Goal: Task Accomplishment & Management: Complete application form

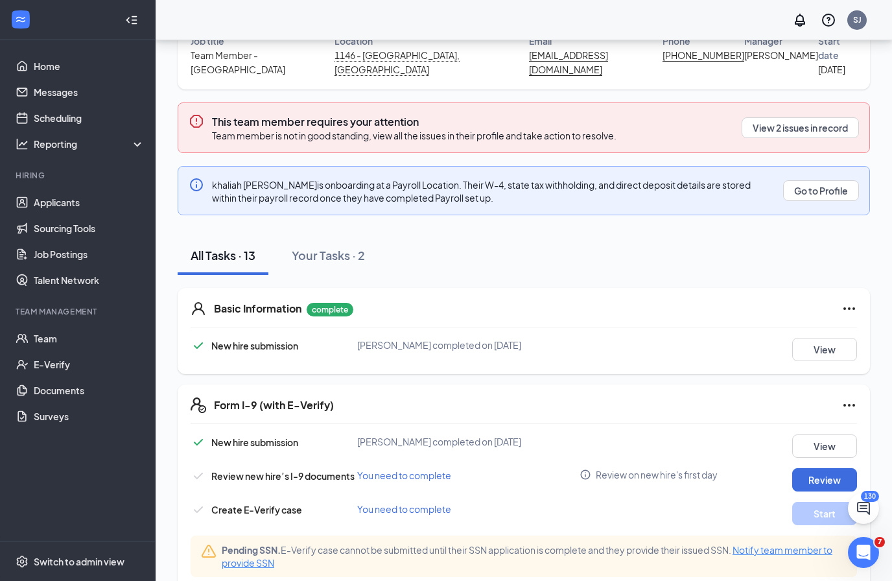
scroll to position [122, 0]
click at [3, 182] on li "Hiring Applicants Sourcing Tools Job Postings Talent Network" at bounding box center [77, 231] width 155 height 123
click at [842, 469] on button "Review" at bounding box center [824, 480] width 65 height 23
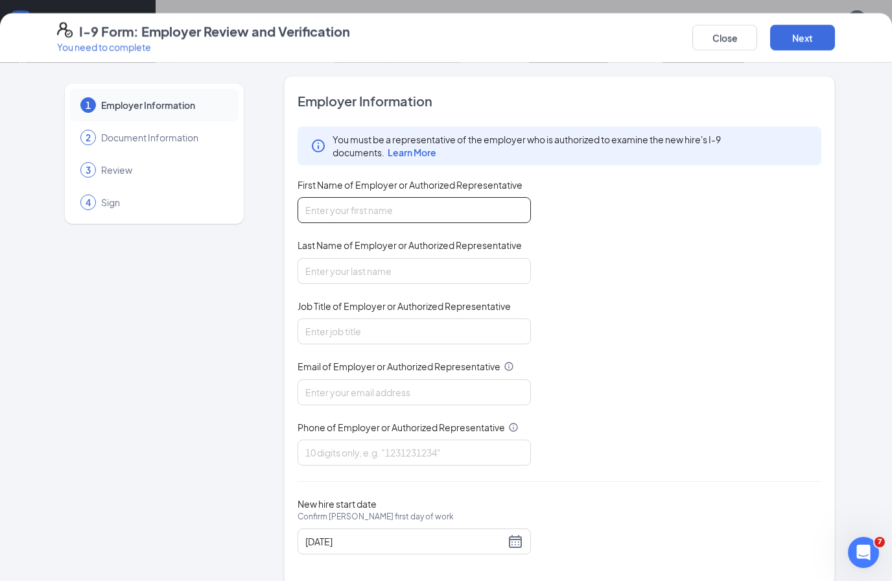
click at [401, 207] on input "First Name of Employer or Authorized Representative" at bounding box center [413, 210] width 233 height 26
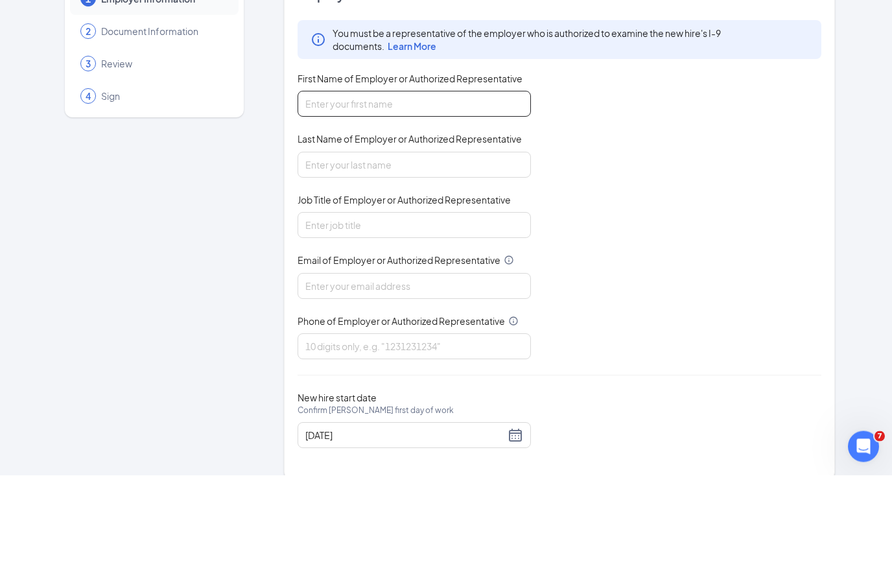
type input "[PERSON_NAME]"
type input "Jackson"
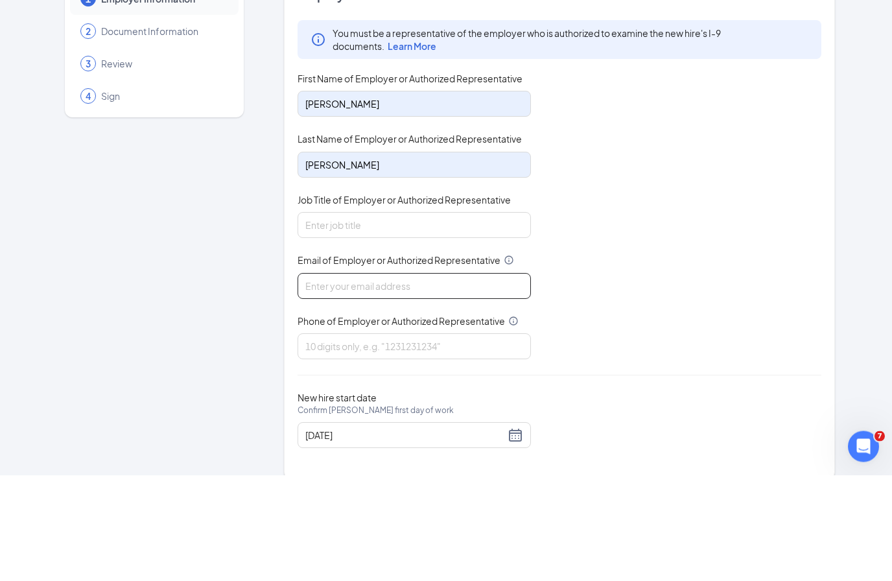
type input "[EMAIL_ADDRESS][DOMAIN_NAME]"
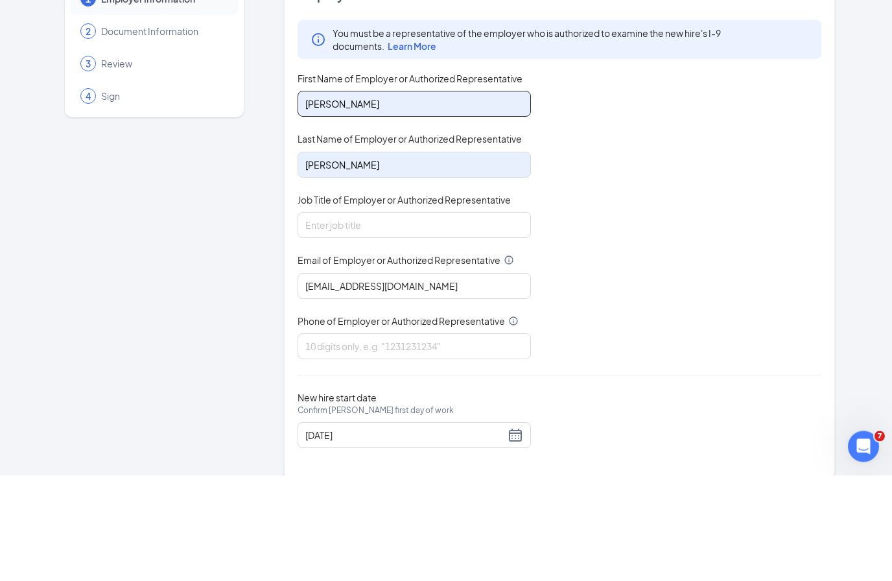
scroll to position [176, 0]
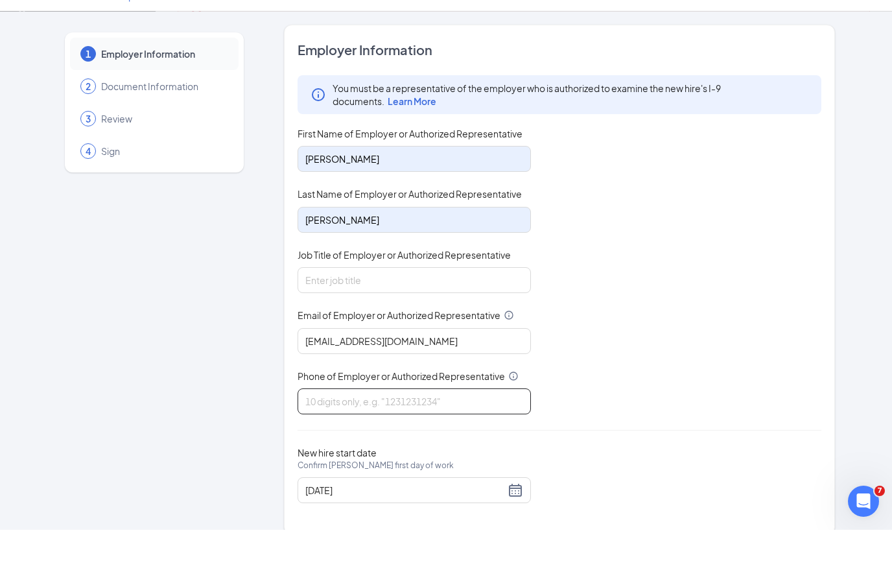
type input "3368948589"
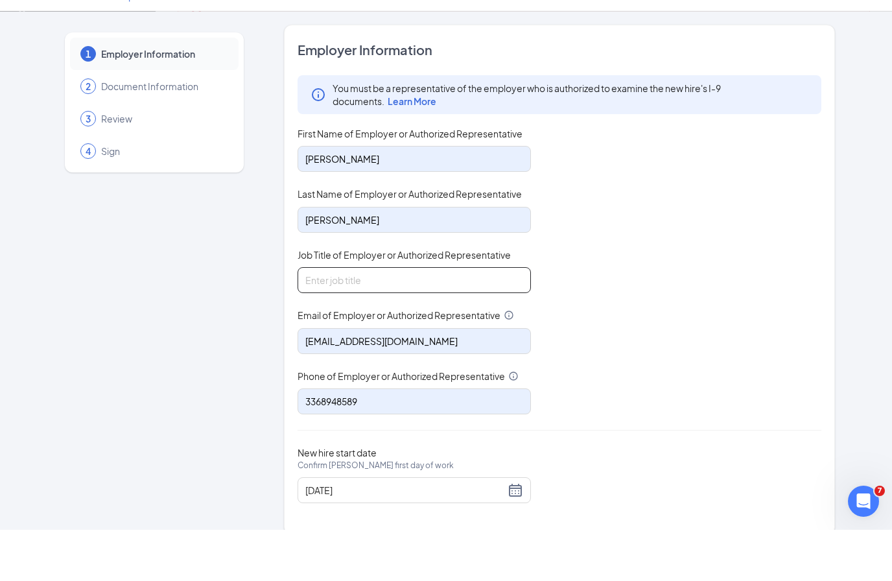
click at [410, 318] on input "Job Title of Employer or Authorized Representative" at bounding box center [413, 331] width 233 height 26
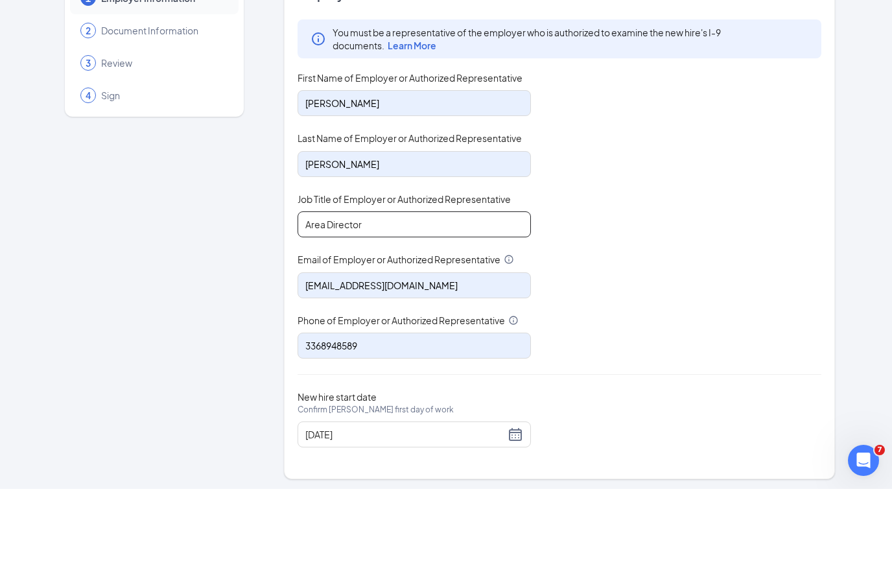
scroll to position [14, 0]
type input "Area Director"
click at [512, 519] on div "[DATE]" at bounding box center [414, 527] width 218 height 16
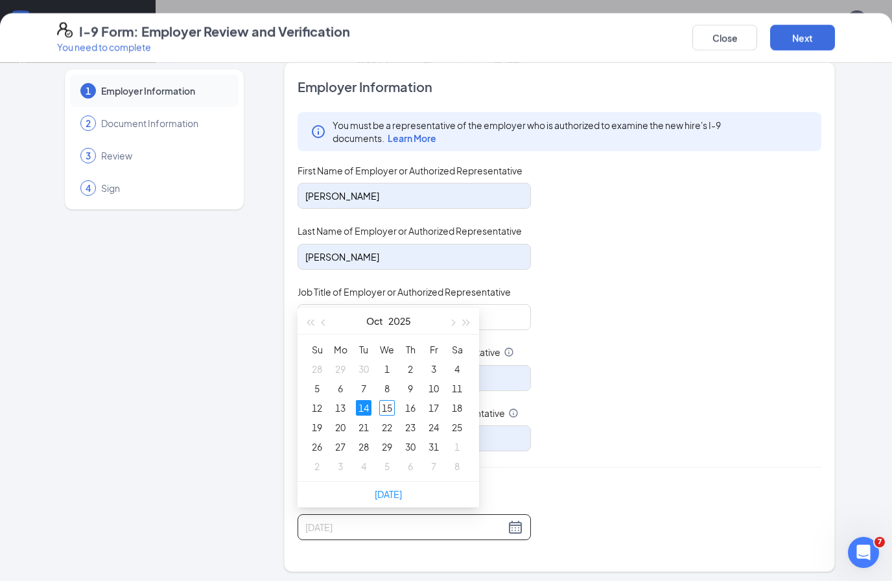
click at [371, 408] on div "14" at bounding box center [364, 408] width 16 height 16
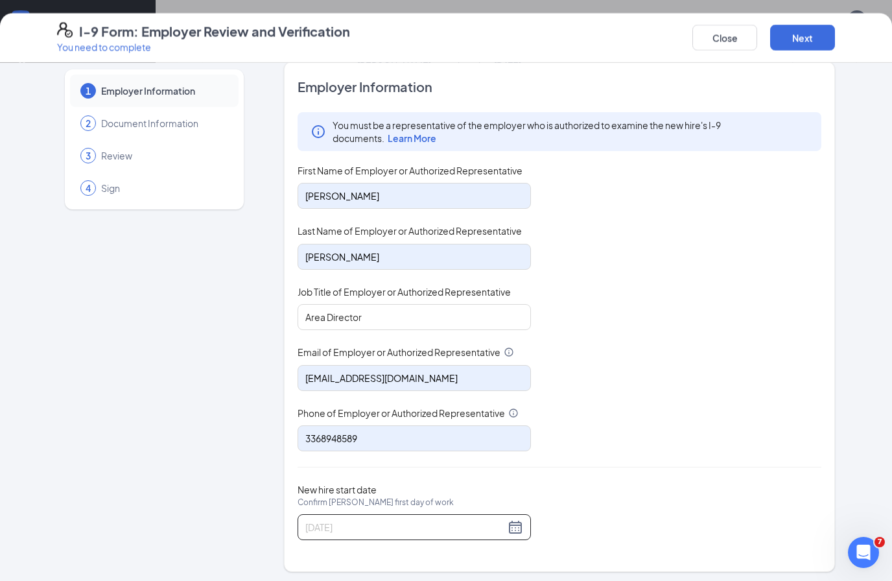
click at [682, 355] on div "You must be a representative of the employer who is authorized to examine the n…" at bounding box center [559, 281] width 524 height 339
click at [818, 37] on button "Next" at bounding box center [802, 38] width 65 height 26
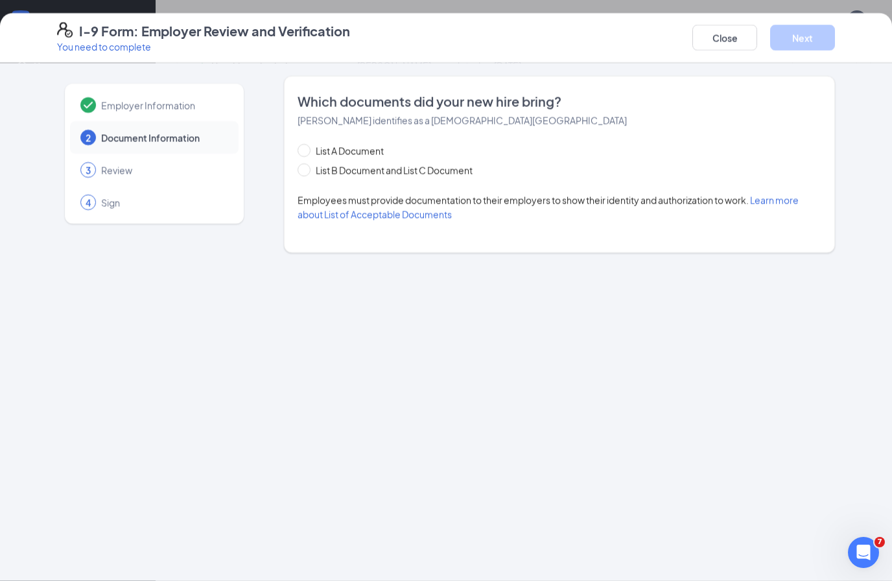
scroll to position [0, 0]
click at [399, 176] on span "List B Document and List C Document" at bounding box center [393, 170] width 167 height 14
click at [307, 172] on input "List B Document and List C Document" at bounding box center [301, 167] width 9 height 9
radio input "true"
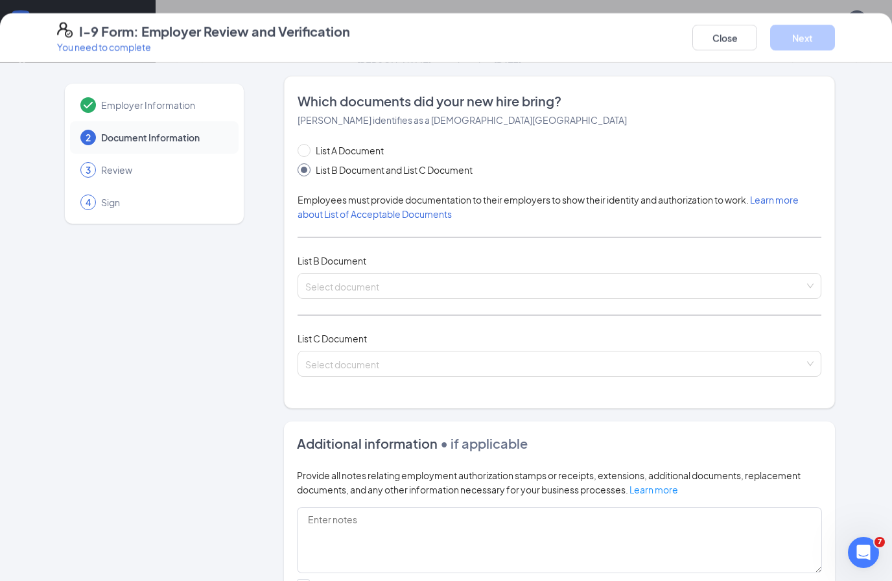
click at [459, 175] on span "List B Document and List C Document" at bounding box center [393, 170] width 167 height 14
click at [307, 172] on input "List B Document and List C Document" at bounding box center [301, 167] width 9 height 9
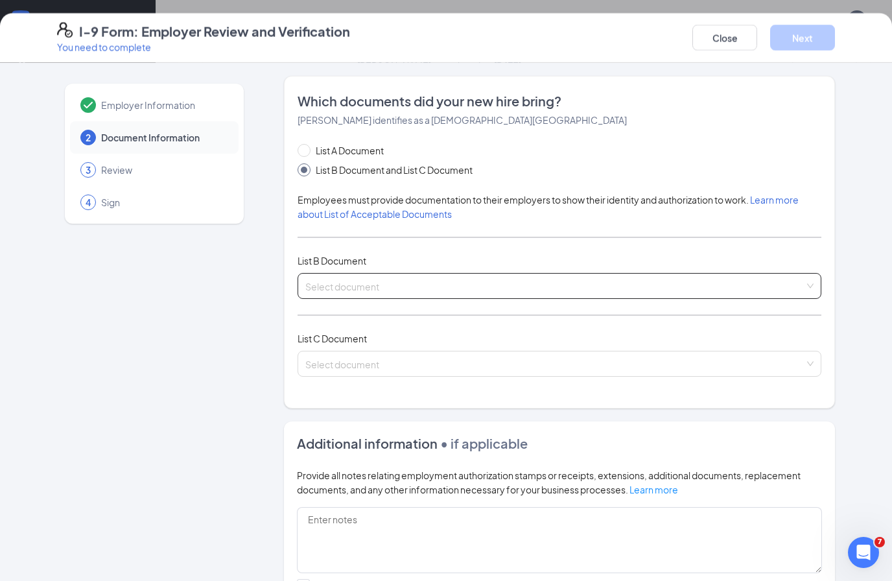
click at [469, 281] on input "search" at bounding box center [554, 282] width 499 height 19
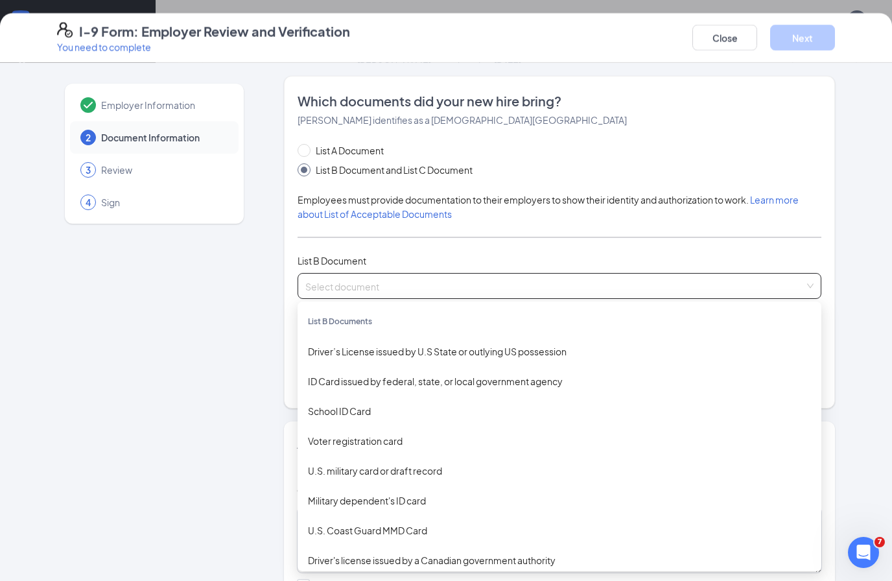
click at [454, 382] on div "ID Card issued by federal, state, or local government agency" at bounding box center [559, 381] width 503 height 14
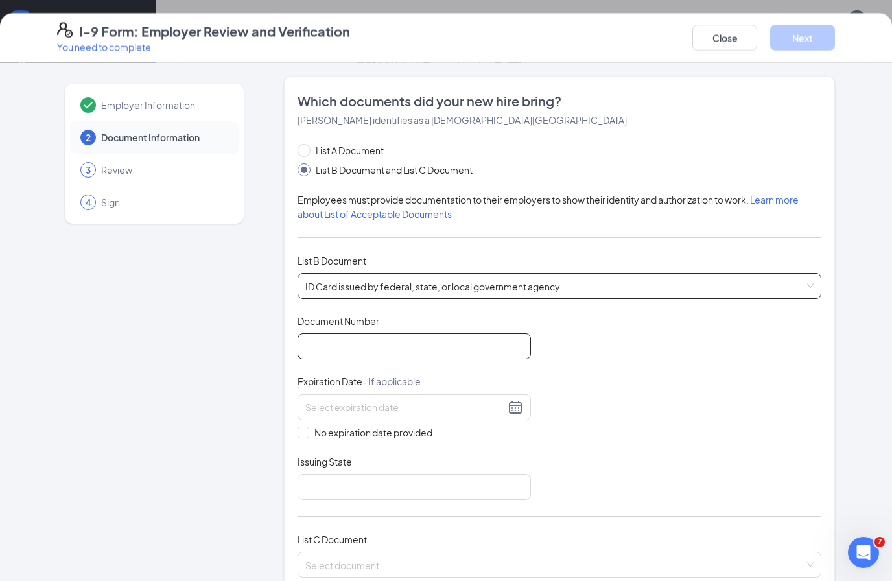
click at [450, 340] on input "Document Number" at bounding box center [413, 346] width 233 height 26
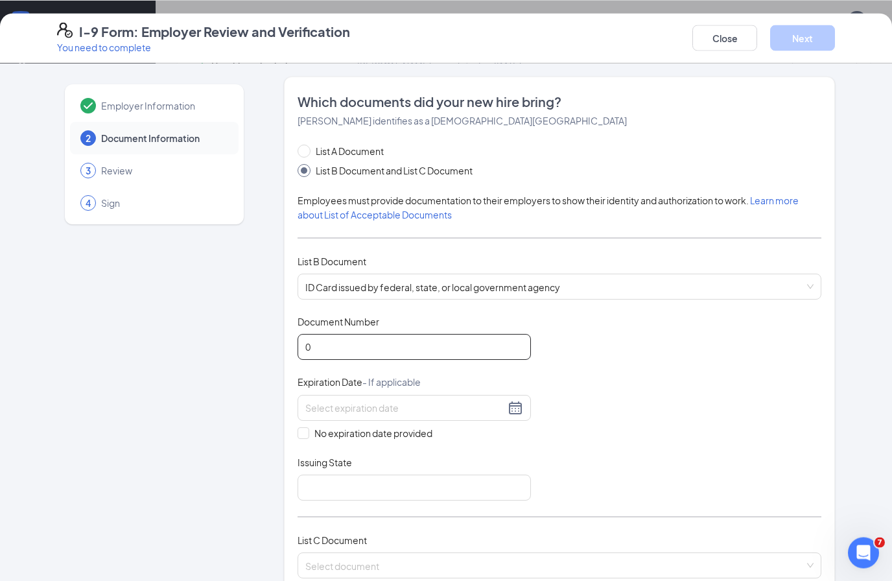
scroll to position [401, 0]
type input "071968884"
click at [423, 408] on input at bounding box center [405, 407] width 200 height 14
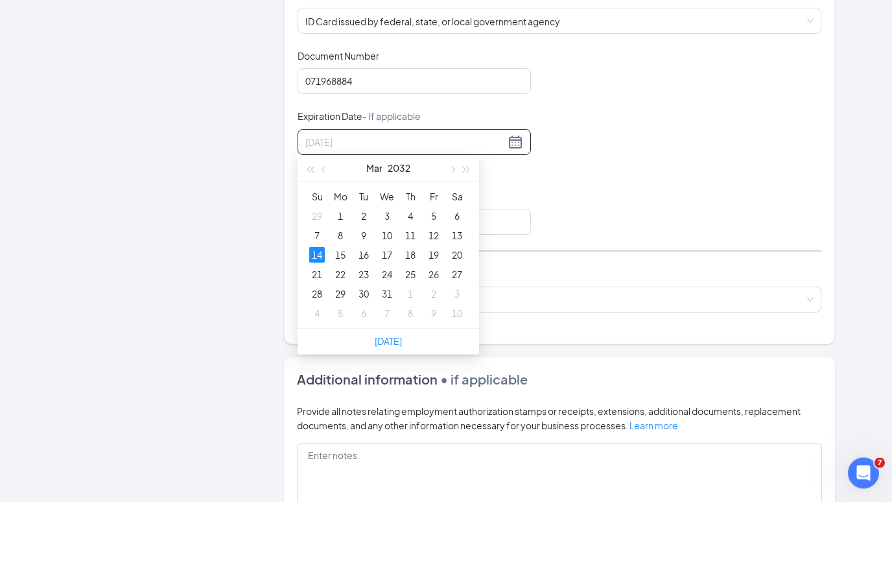
click at [326, 325] on td "14" at bounding box center [316, 334] width 23 height 19
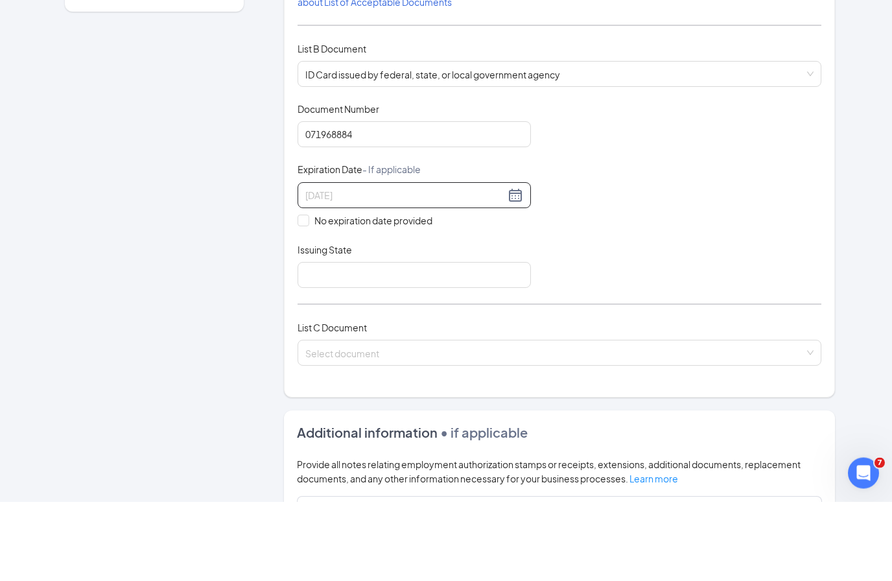
scroll to position [120, 0]
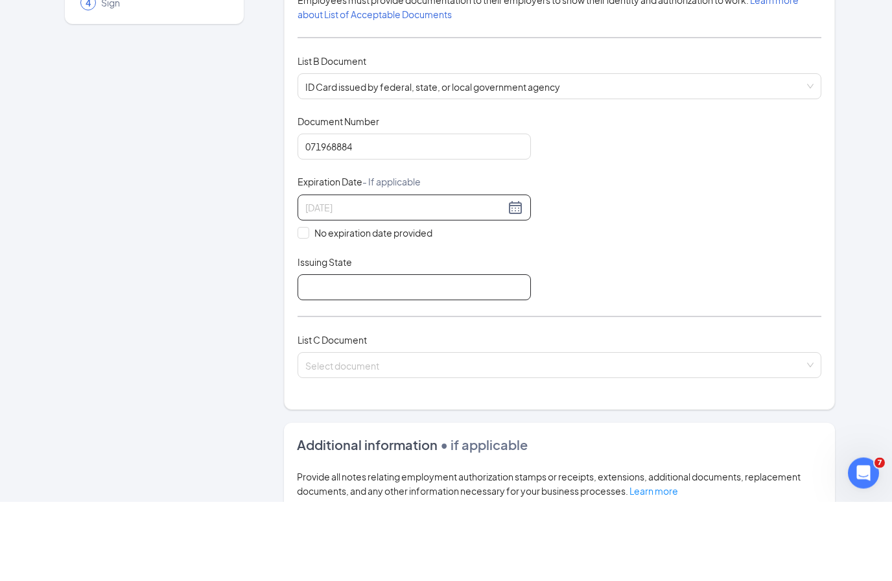
type input "03/14/2032"
click at [431, 354] on input "Issuing State" at bounding box center [413, 367] width 233 height 26
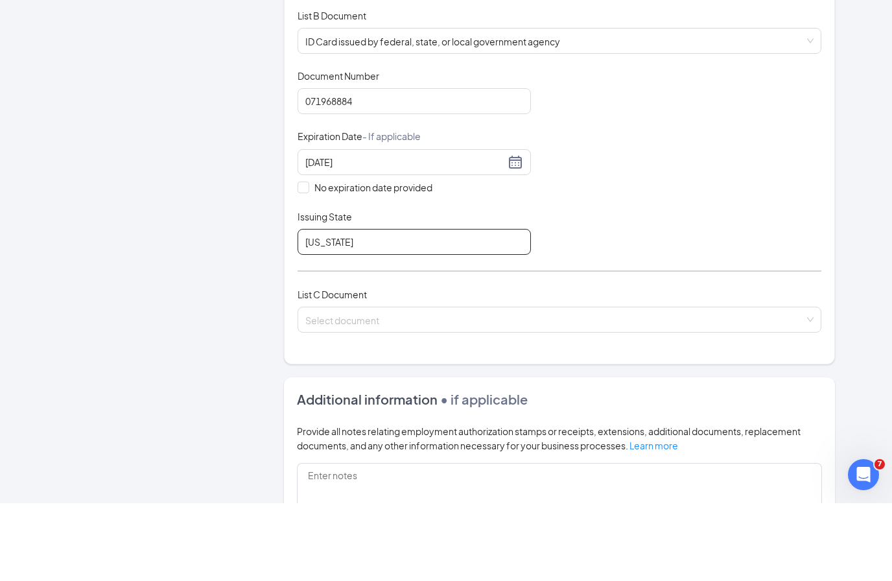
scroll to position [181, 0]
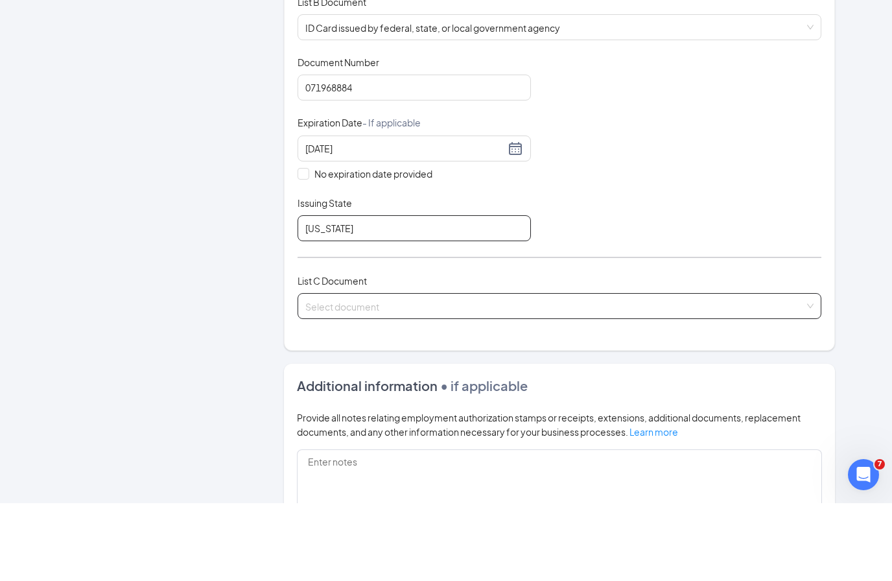
type input "Georgia"
click at [458, 371] on input "search" at bounding box center [554, 380] width 499 height 19
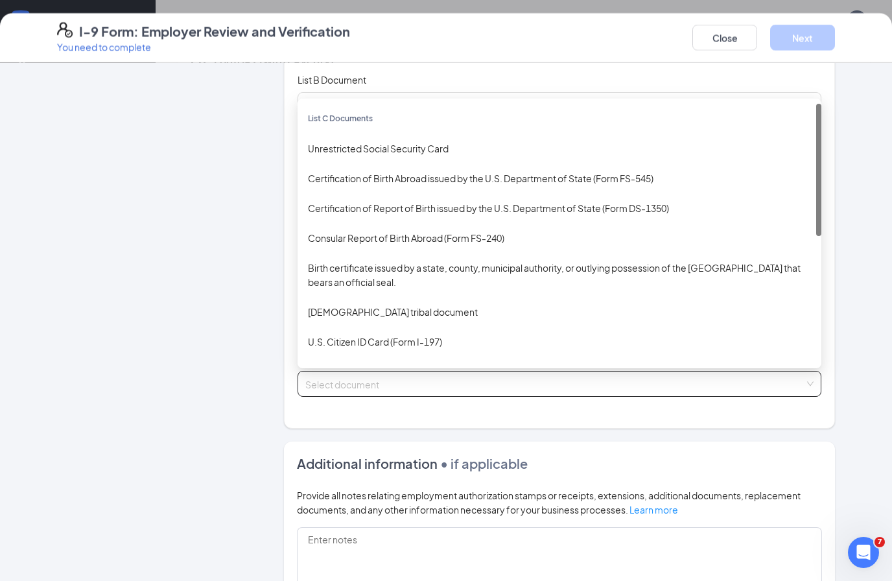
click at [403, 145] on div "Unrestricted Social Security Card" at bounding box center [559, 148] width 503 height 14
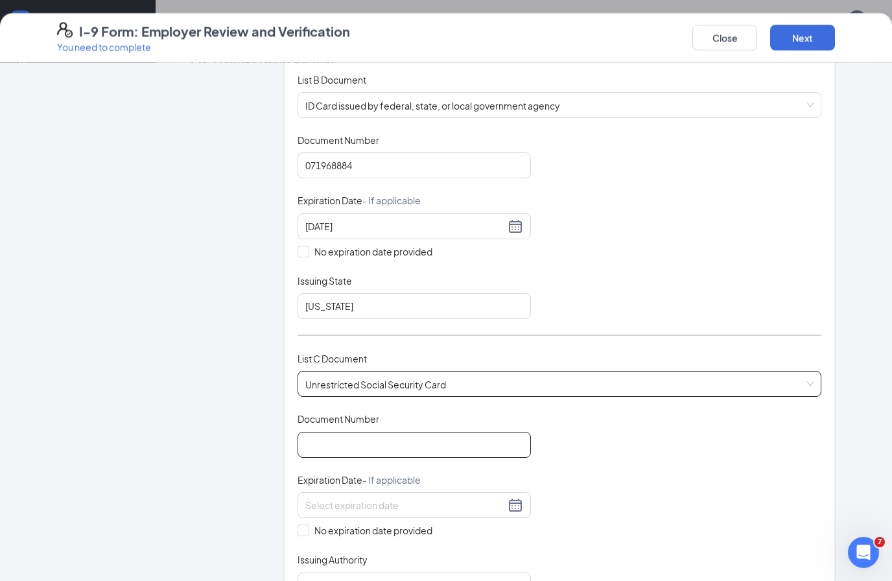
click at [411, 442] on input "Document Number" at bounding box center [413, 445] width 233 height 26
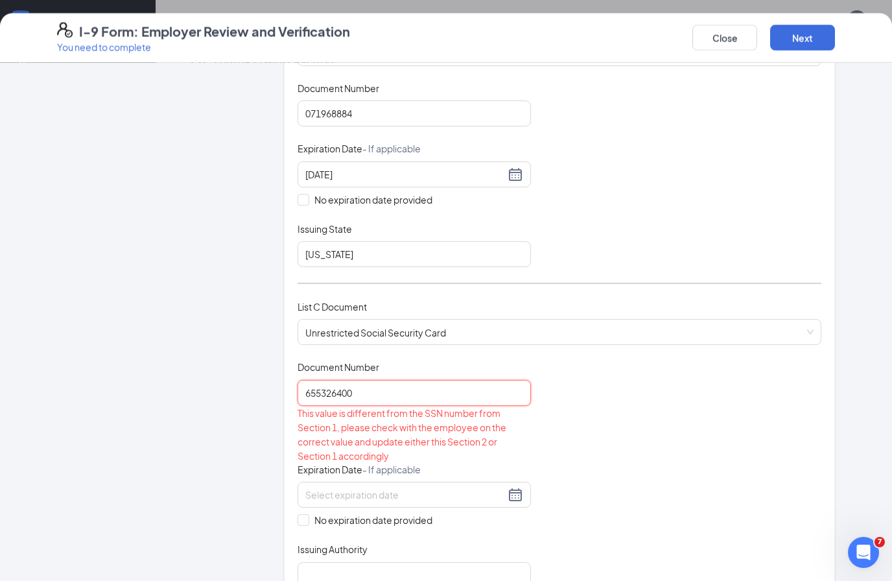
scroll to position [239, 0]
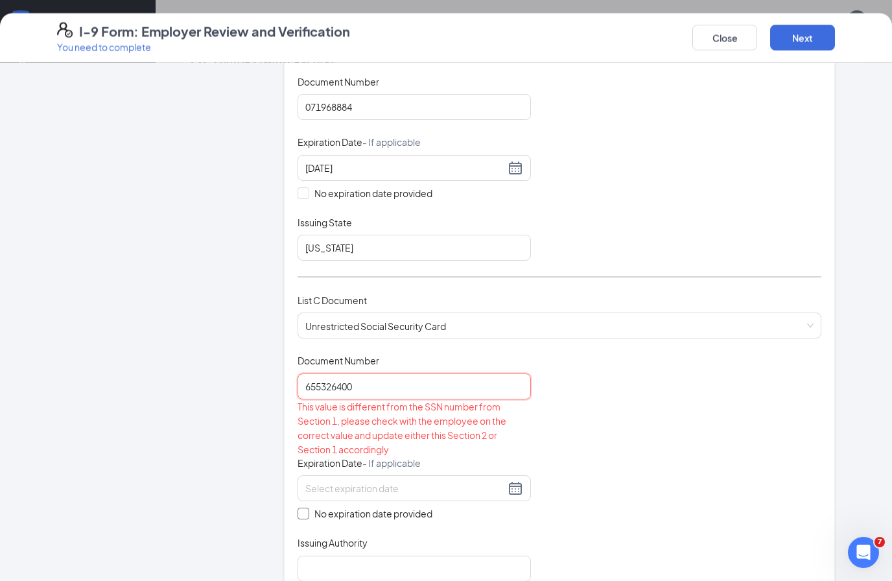
type input "655326400"
click at [402, 506] on span "No expiration date provided" at bounding box center [373, 513] width 128 height 14
click at [307, 507] on input "No expiration date provided" at bounding box center [301, 511] width 9 height 9
checkbox input "true"
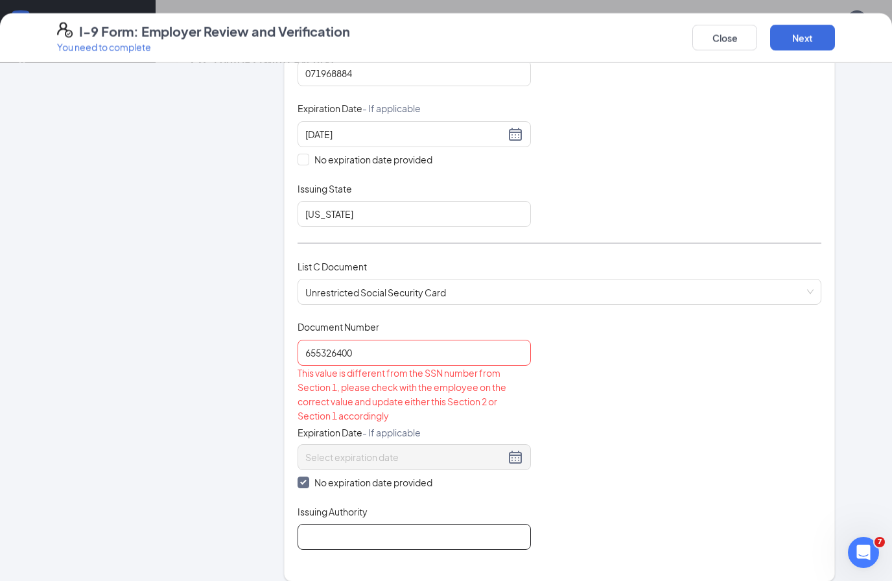
click at [465, 528] on input "Issuing Authority" at bounding box center [413, 537] width 233 height 26
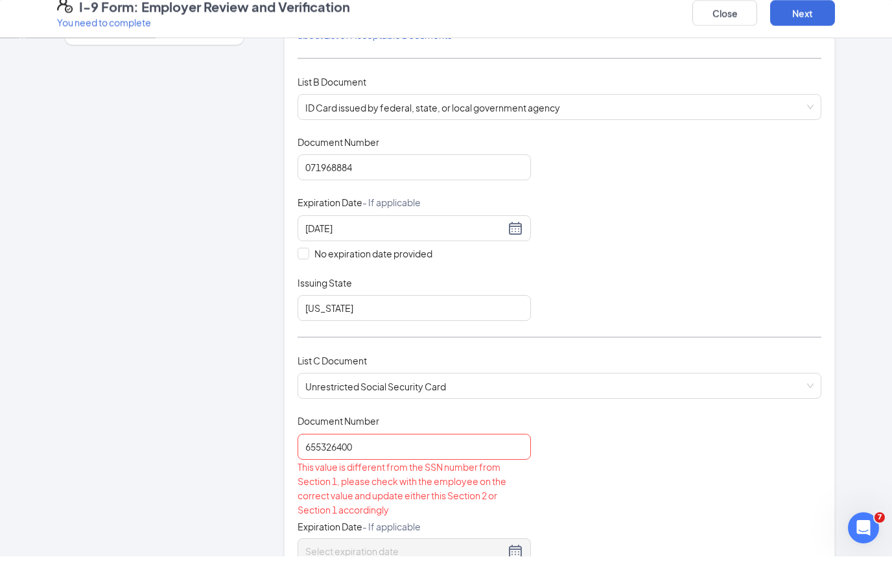
scroll to position [185, 0]
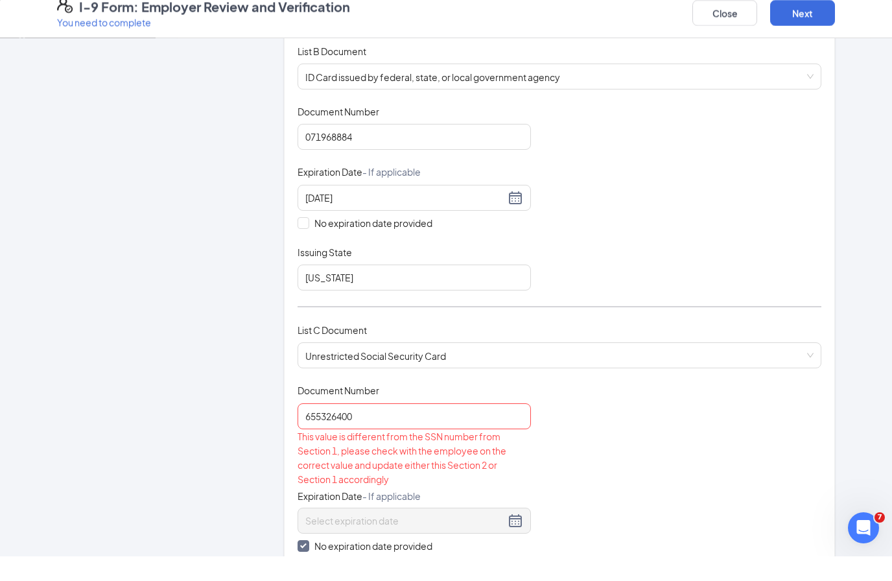
type input "SSA"
click at [482, 428] on input "655326400" at bounding box center [413, 441] width 233 height 26
type input "655326400"
click at [542, 427] on div "Document Title Unrestricted Social Security Card Document Number 655326400 This…" at bounding box center [559, 522] width 524 height 229
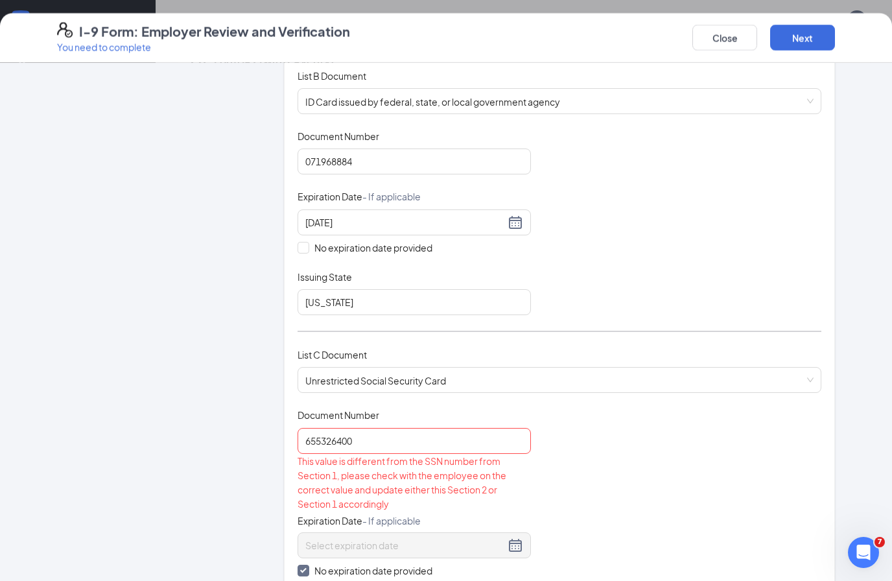
scroll to position [209, 0]
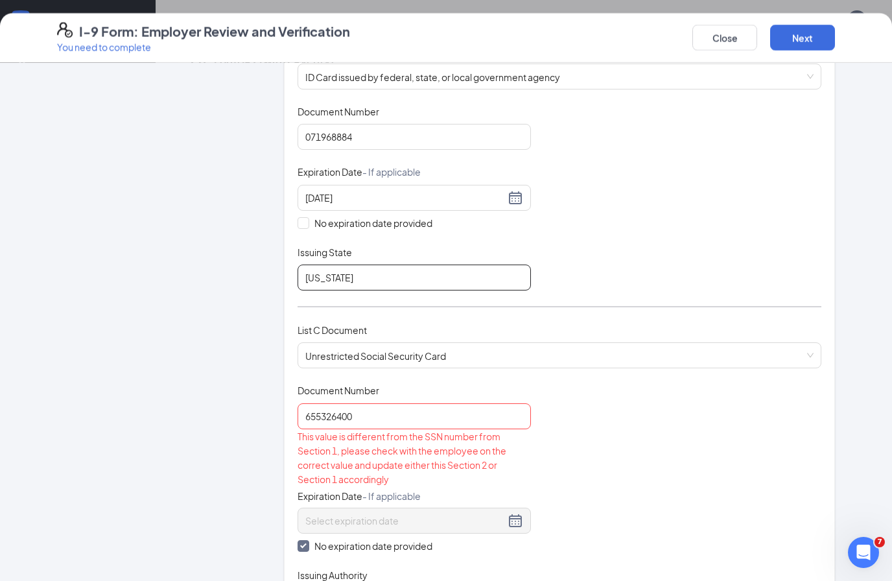
click at [474, 270] on input "Georgia" at bounding box center [413, 277] width 233 height 26
click at [467, 410] on input "655326400" at bounding box center [413, 416] width 233 height 26
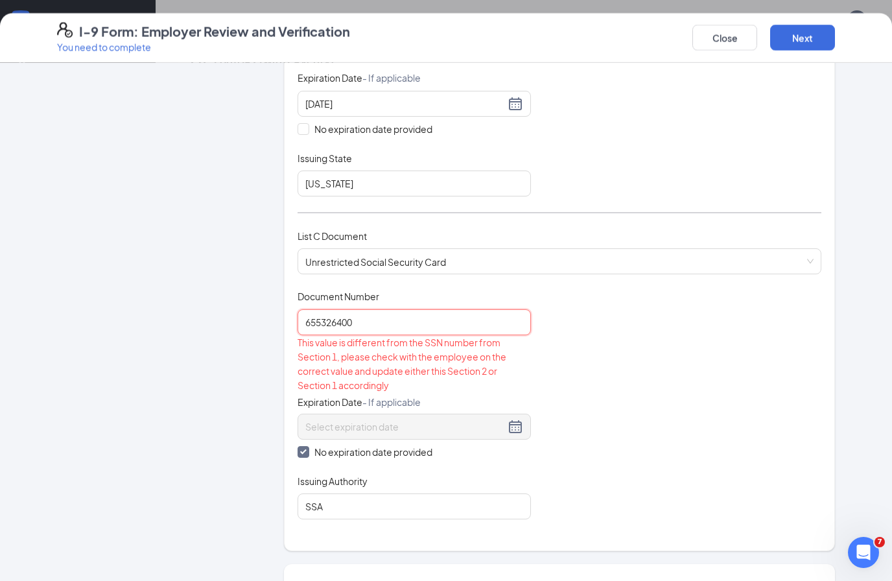
scroll to position [213, 0]
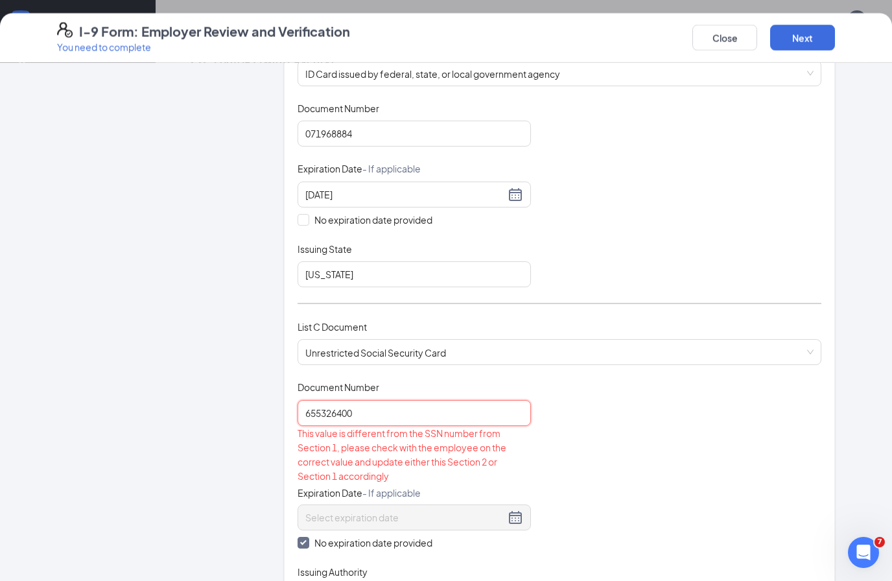
click at [470, 414] on input "655326400" at bounding box center [413, 413] width 233 height 26
click at [454, 416] on input "655326400" at bounding box center [413, 413] width 233 height 26
type input "655326400"
click at [470, 265] on input "Georgia" at bounding box center [413, 274] width 233 height 26
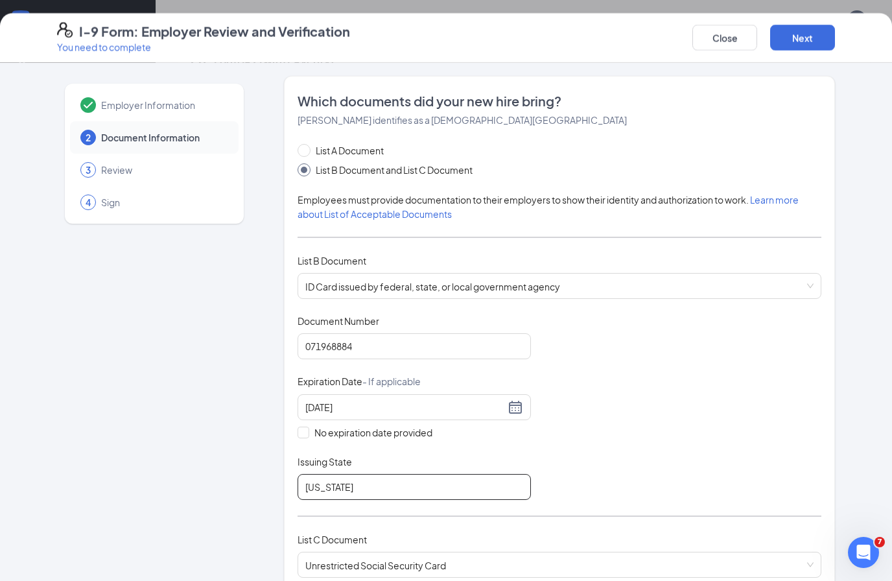
scroll to position [0, 0]
click at [721, 45] on button "Close" at bounding box center [724, 38] width 65 height 26
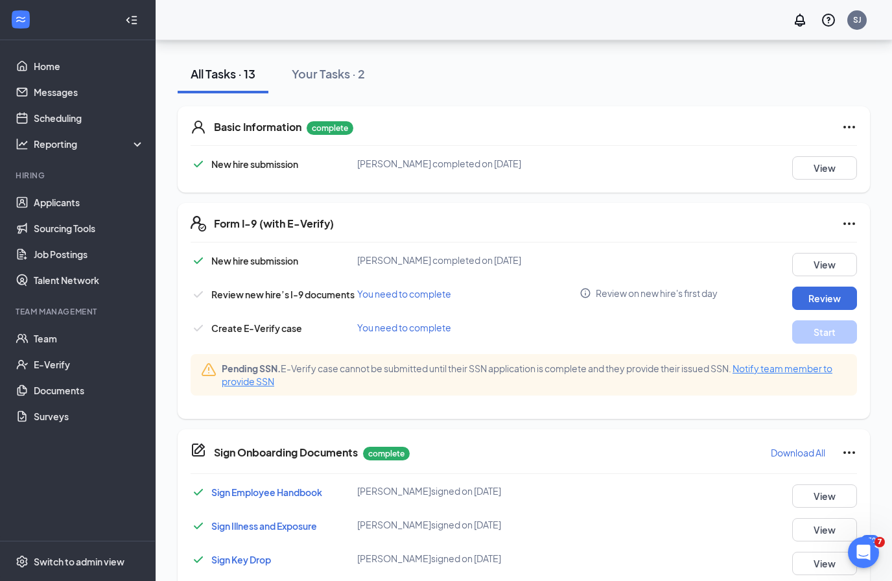
scroll to position [268, 0]
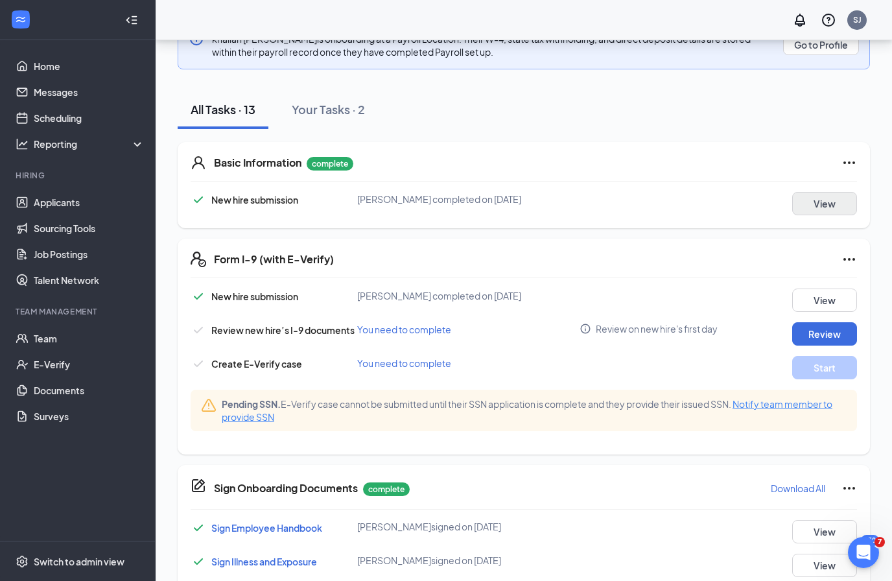
click at [820, 194] on button "View" at bounding box center [824, 203] width 65 height 23
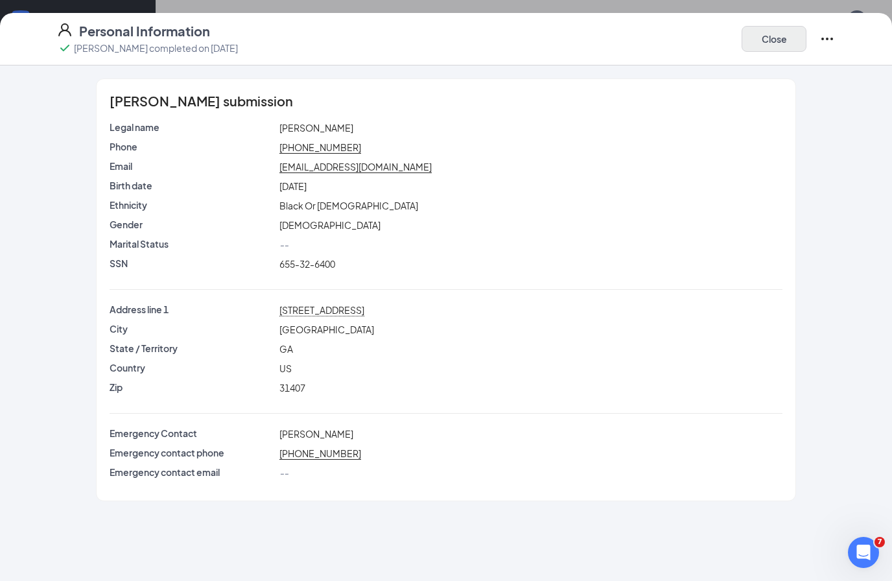
click at [783, 41] on button "Close" at bounding box center [773, 39] width 65 height 26
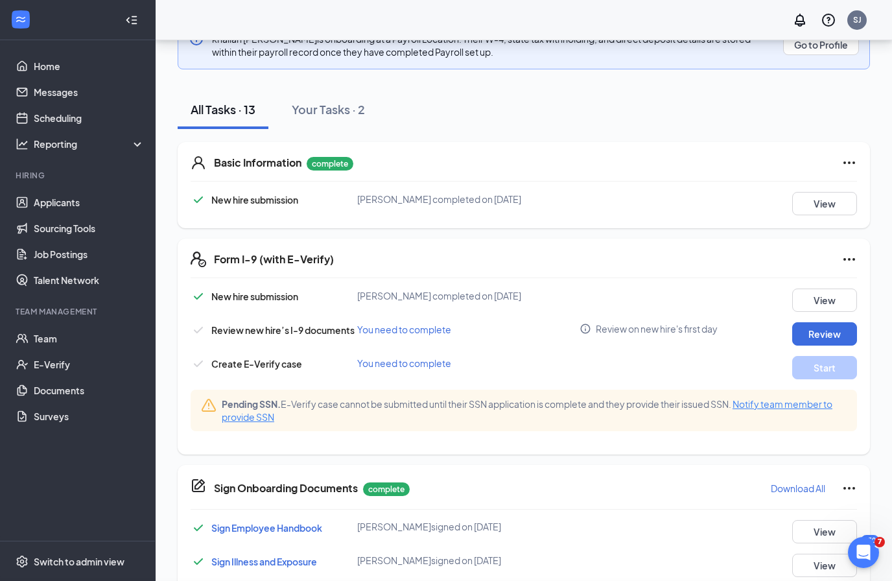
scroll to position [383, 0]
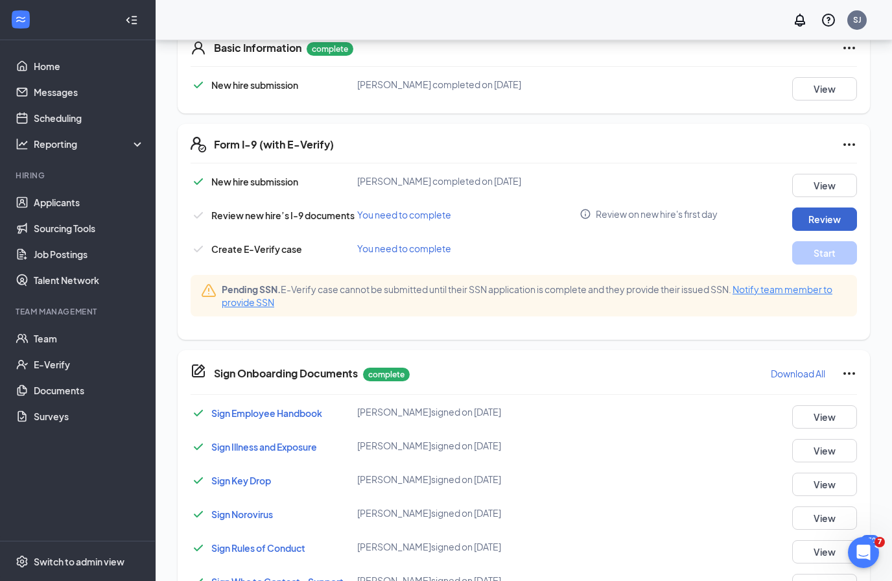
click at [831, 209] on button "Review" at bounding box center [824, 218] width 65 height 23
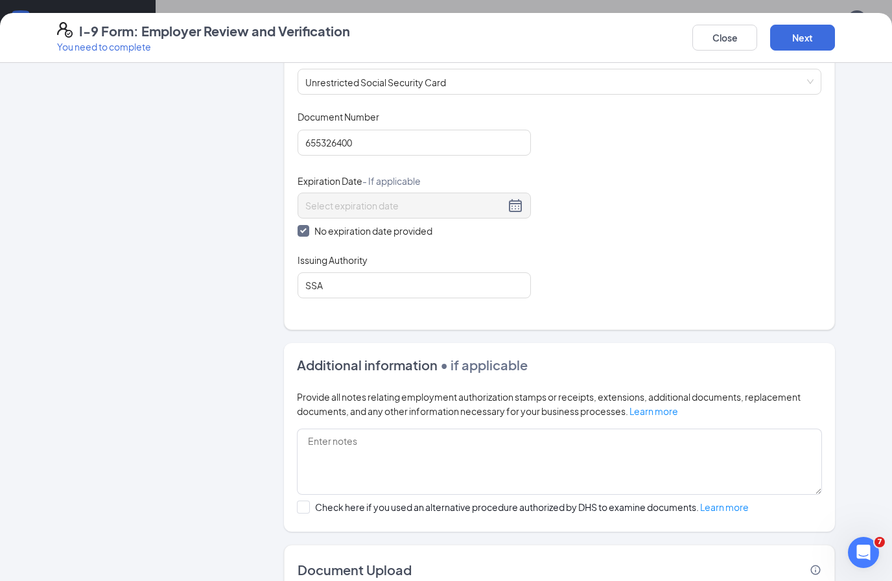
scroll to position [489, 0]
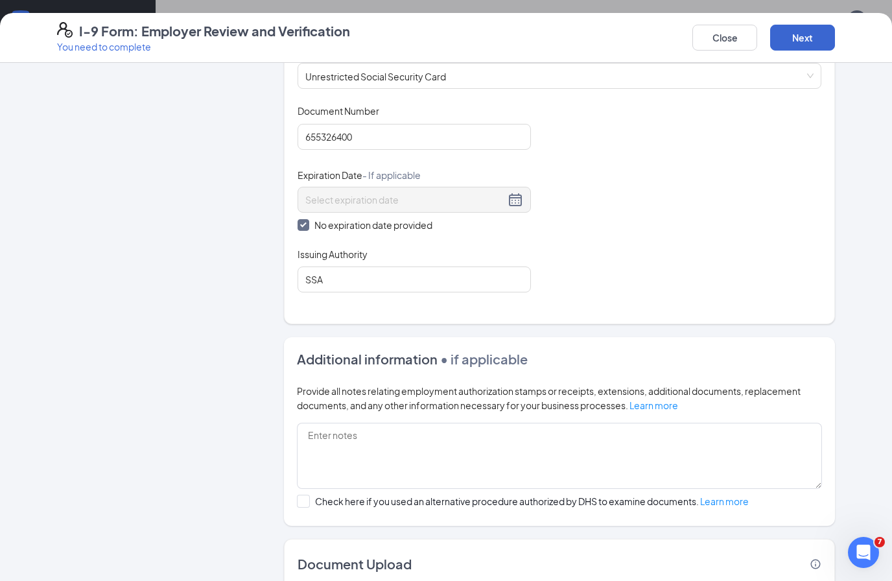
click at [817, 41] on button "Next" at bounding box center [802, 38] width 65 height 26
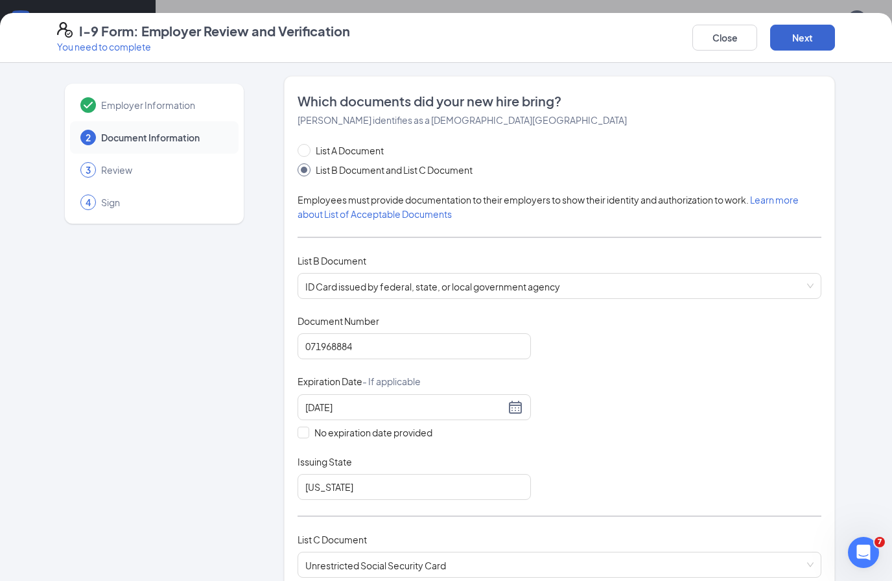
scroll to position [0, 0]
click at [748, 32] on button "Close" at bounding box center [724, 38] width 65 height 26
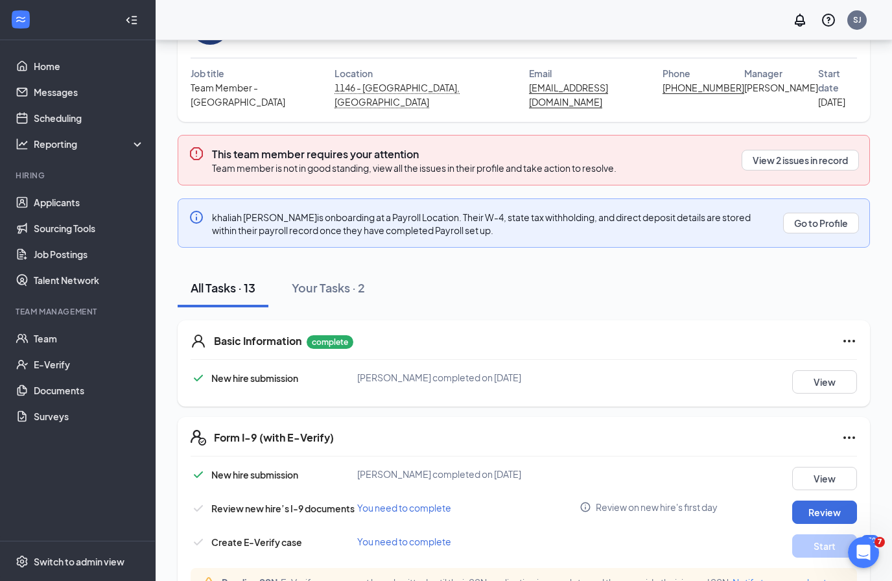
scroll to position [89, 0]
click at [814, 371] on button "View" at bounding box center [824, 382] width 65 height 23
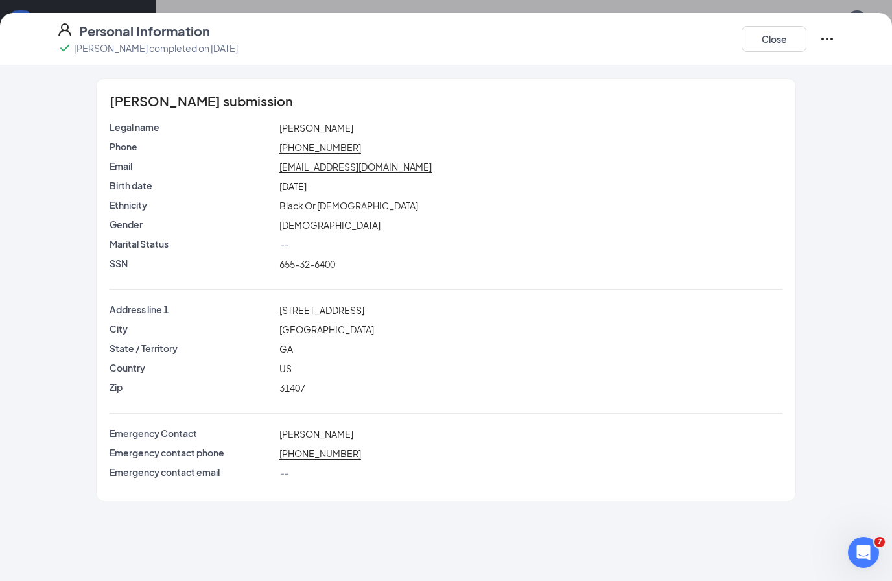
scroll to position [70, 0]
click at [769, 30] on button "Close" at bounding box center [773, 39] width 65 height 26
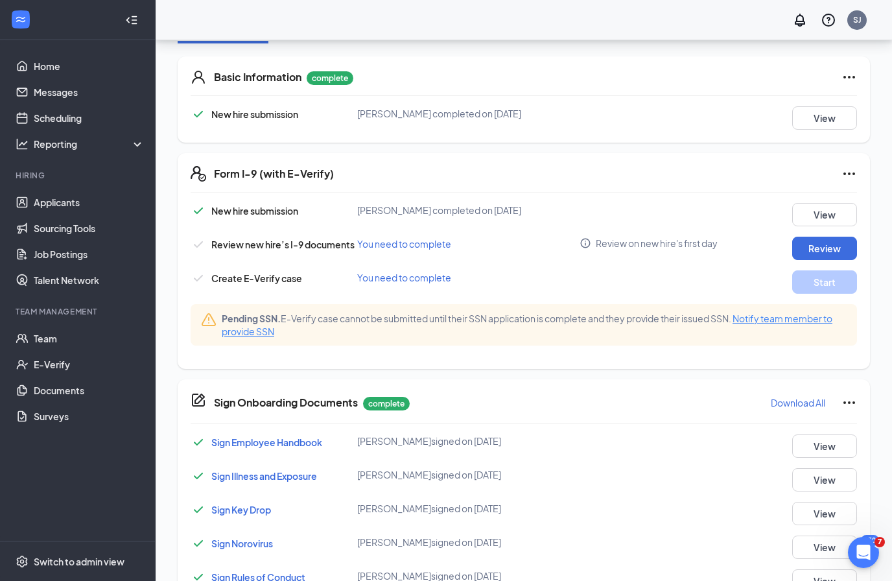
scroll to position [353, 0]
click at [833, 238] on button "Review" at bounding box center [824, 249] width 65 height 23
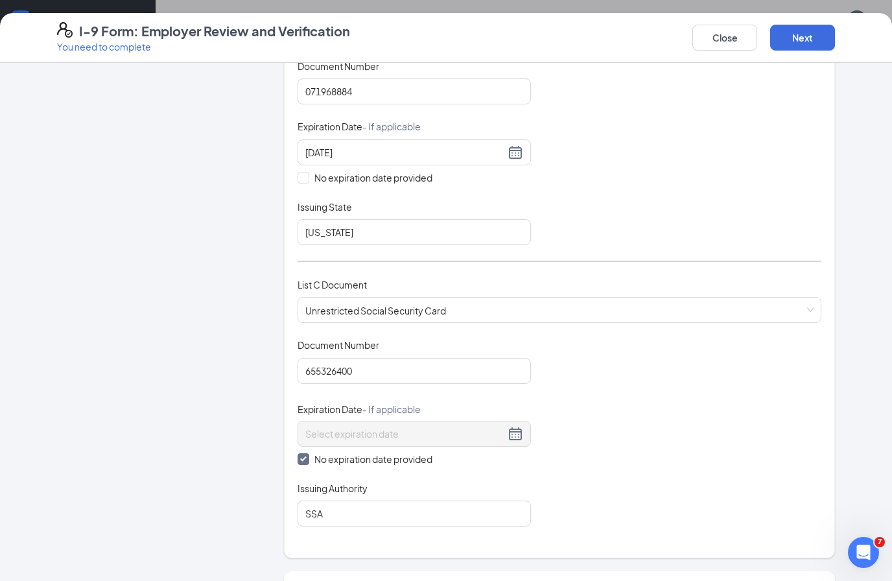
scroll to position [259, 0]
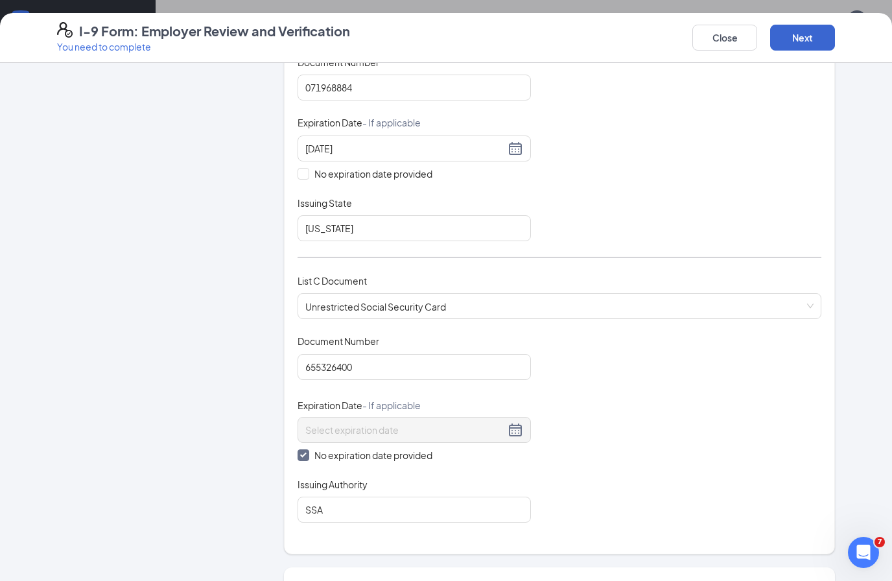
click at [809, 34] on button "Next" at bounding box center [802, 38] width 65 height 26
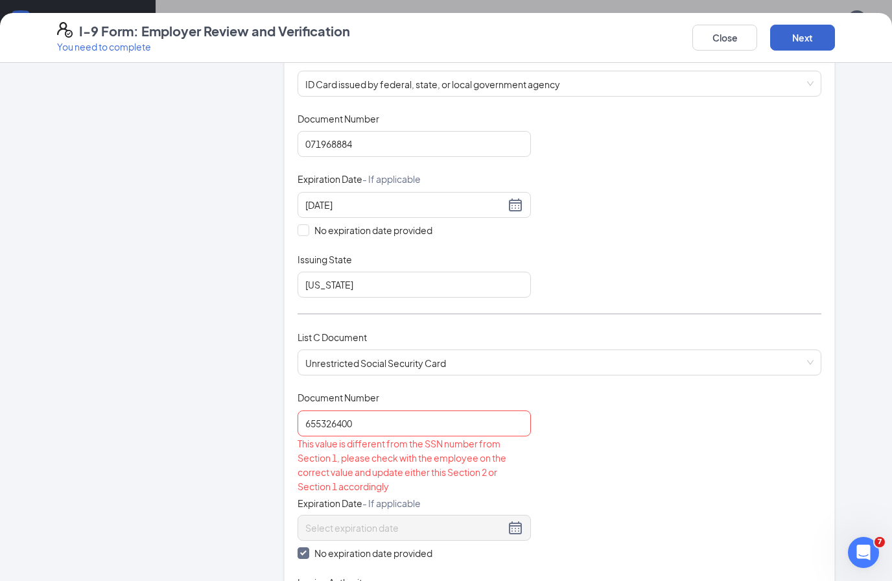
scroll to position [192, 0]
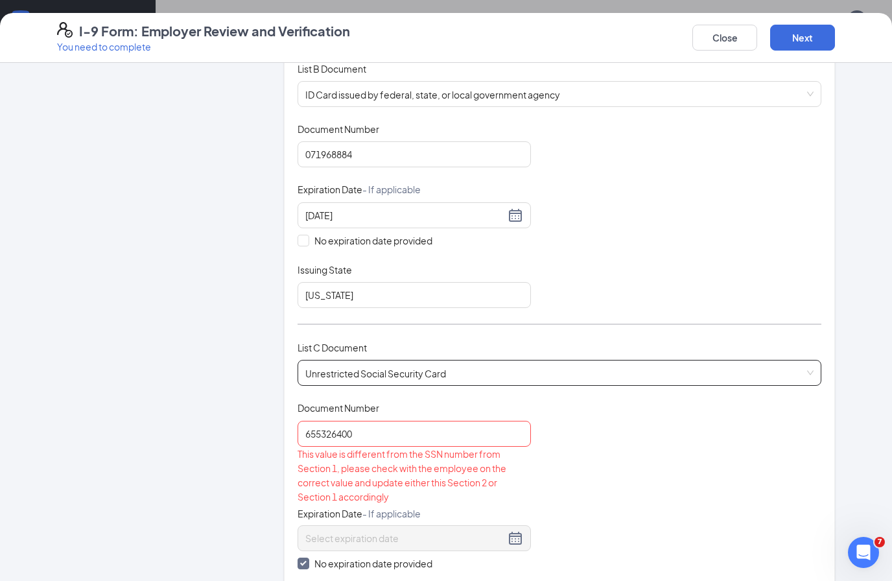
click at [713, 367] on span "Unrestricted Social Security Card" at bounding box center [559, 372] width 508 height 25
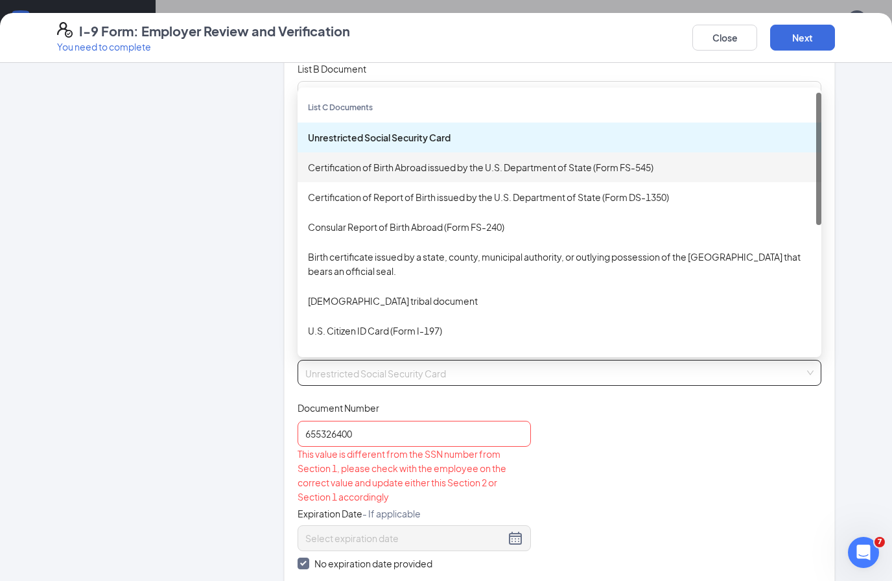
click at [559, 168] on div "Certification of Birth Abroad issued by the U.S. Department of State (Form FS-5…" at bounding box center [559, 167] width 503 height 14
checkbox input "false"
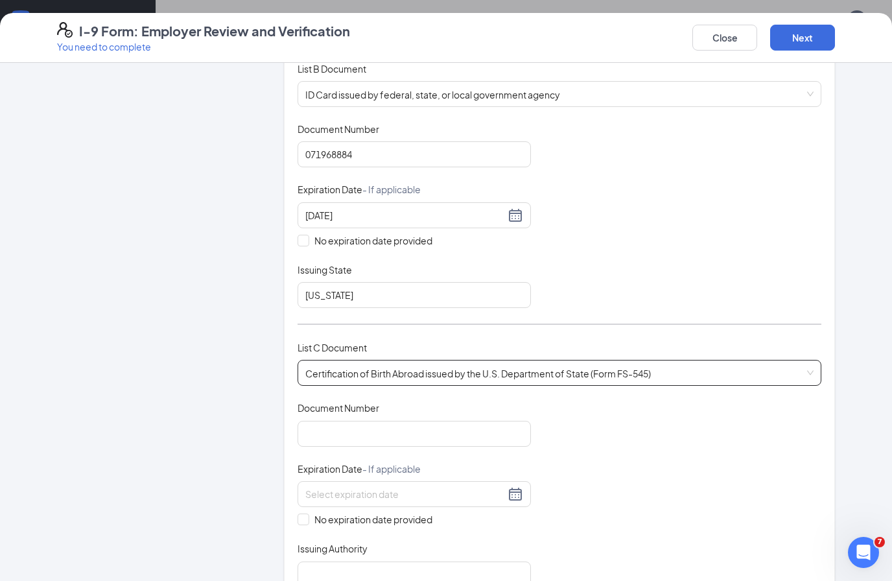
click at [413, 360] on span "Certification of Birth Abroad issued by the U.S. Department of State (Form FS-5…" at bounding box center [559, 372] width 508 height 25
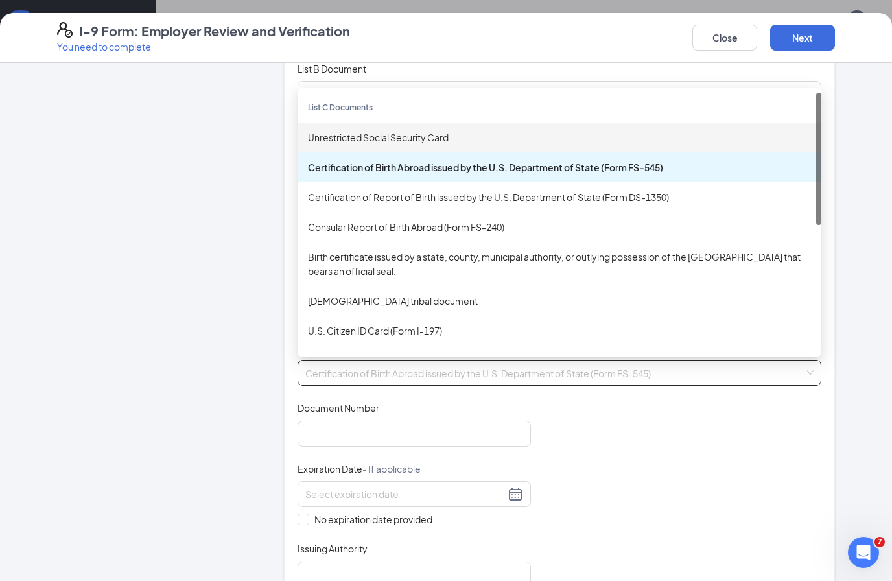
click at [577, 122] on div "Unrestricted Social Security Card" at bounding box center [559, 137] width 524 height 30
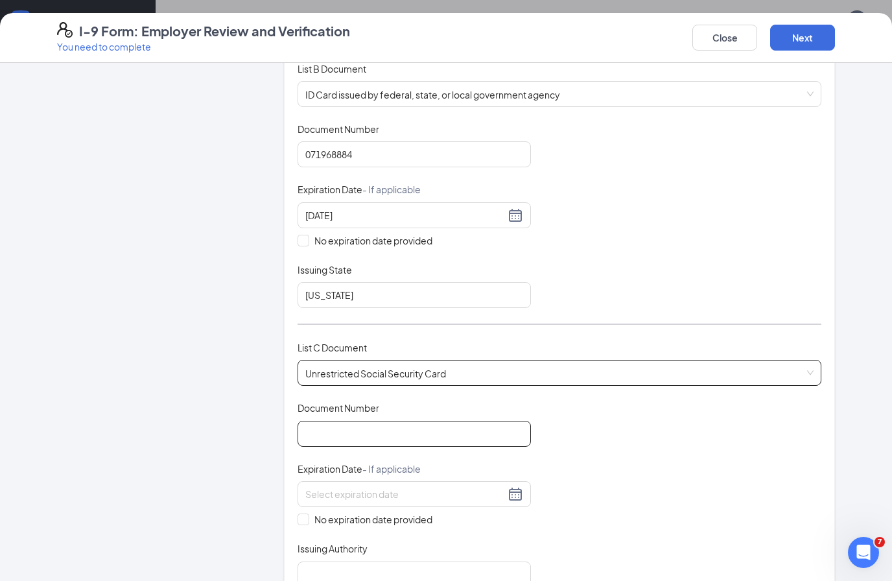
click at [395, 425] on input "Document Number" at bounding box center [413, 434] width 233 height 26
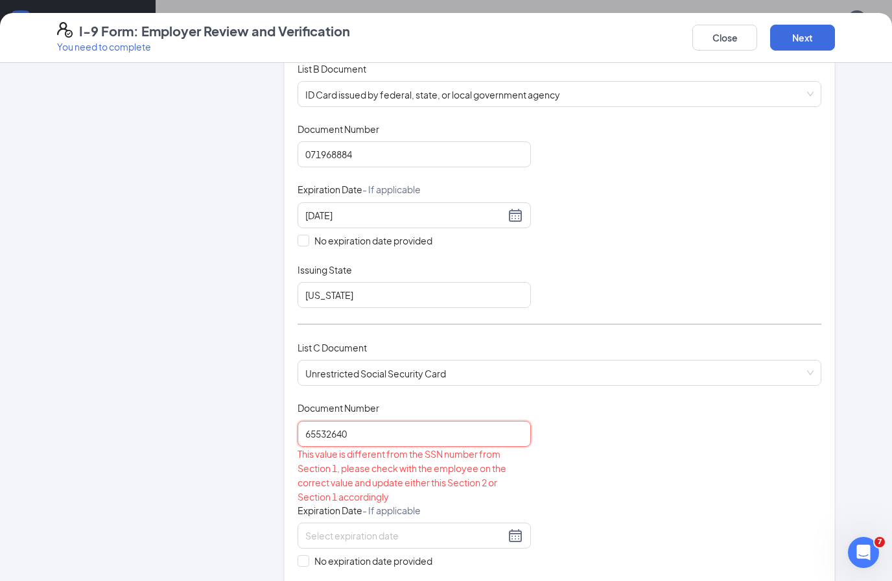
type input "655326400"
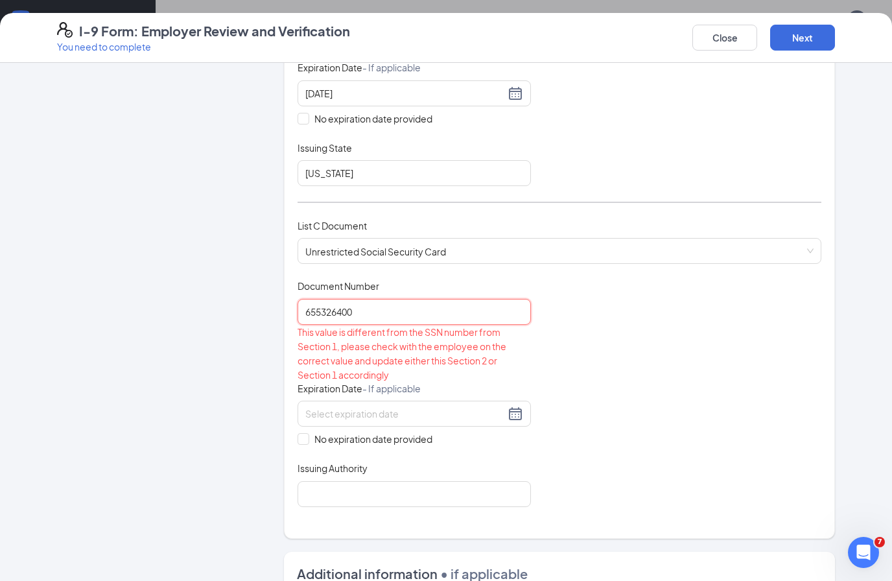
scroll to position [316, 0]
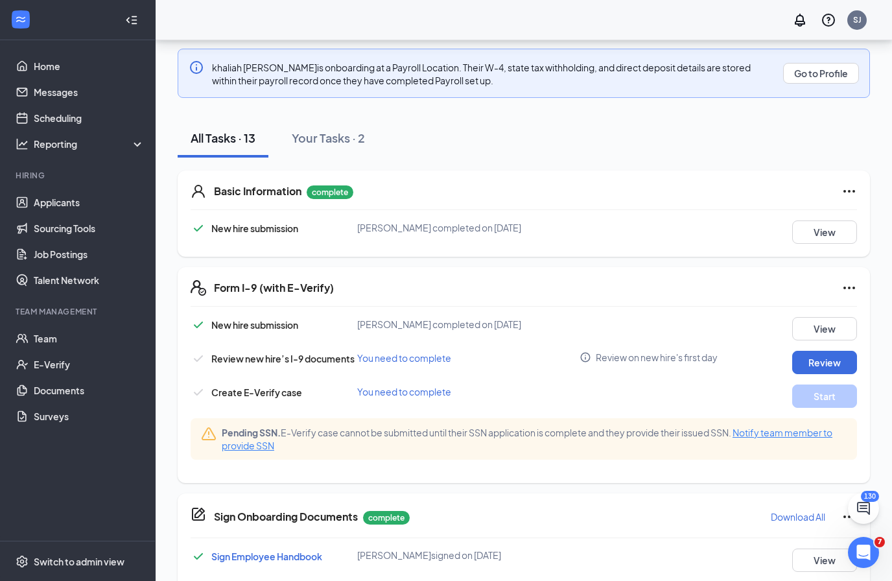
scroll to position [242, 0]
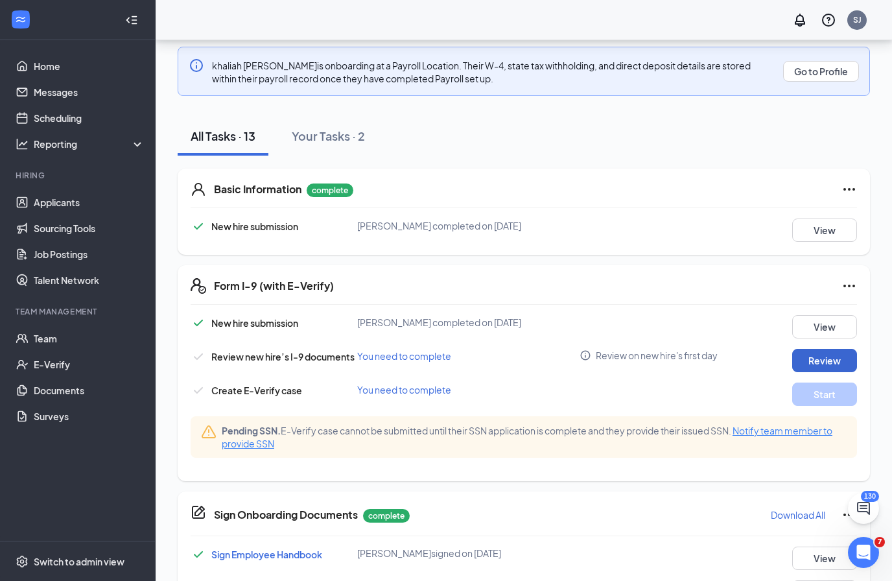
click at [831, 349] on button "Review" at bounding box center [824, 360] width 65 height 23
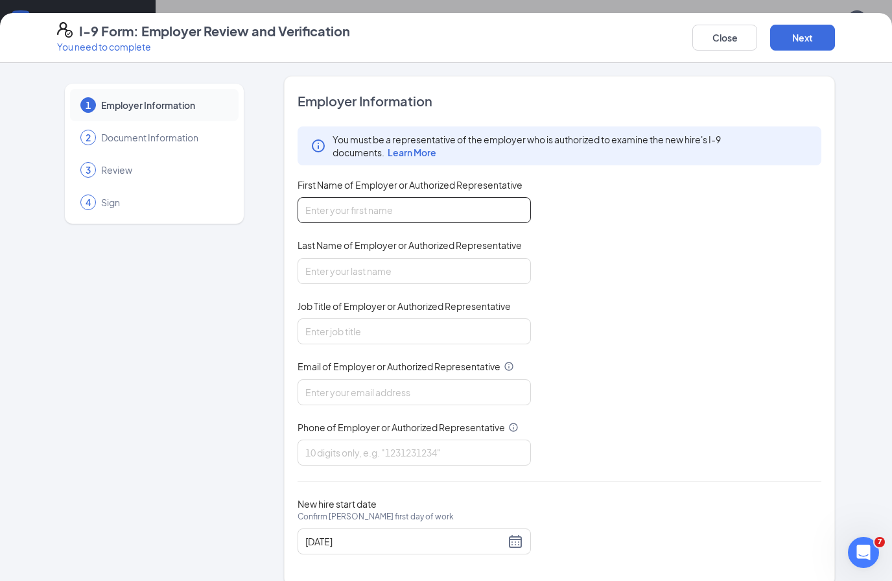
click at [456, 220] on input "First Name of Employer or Authorized Representative" at bounding box center [413, 210] width 233 height 26
type input "[PERSON_NAME]"
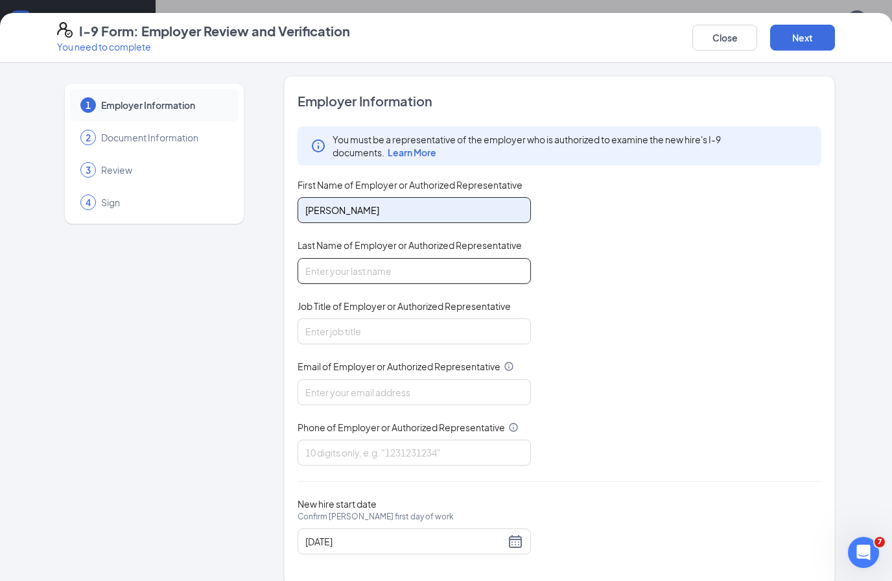
type input "[PERSON_NAME]"
type input "[EMAIL_ADDRESS][DOMAIN_NAME]"
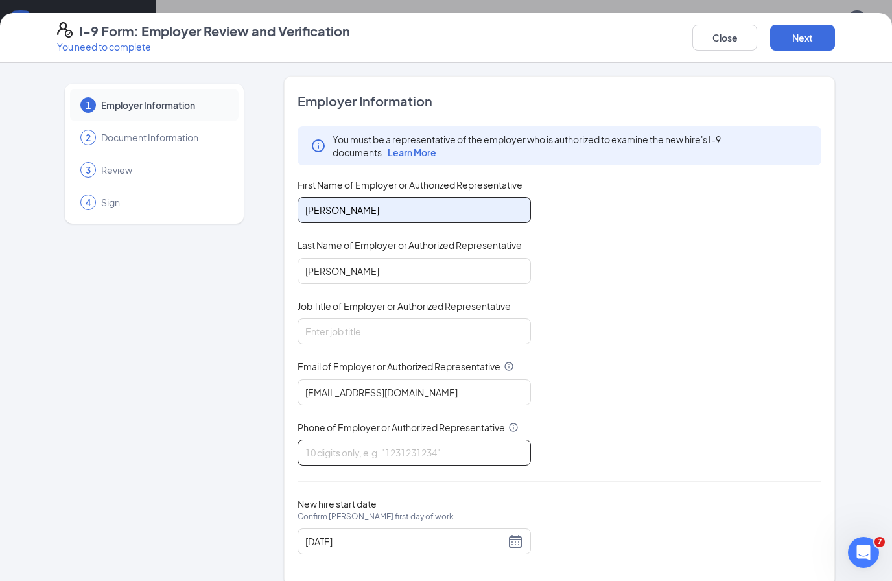
type input "3368948589"
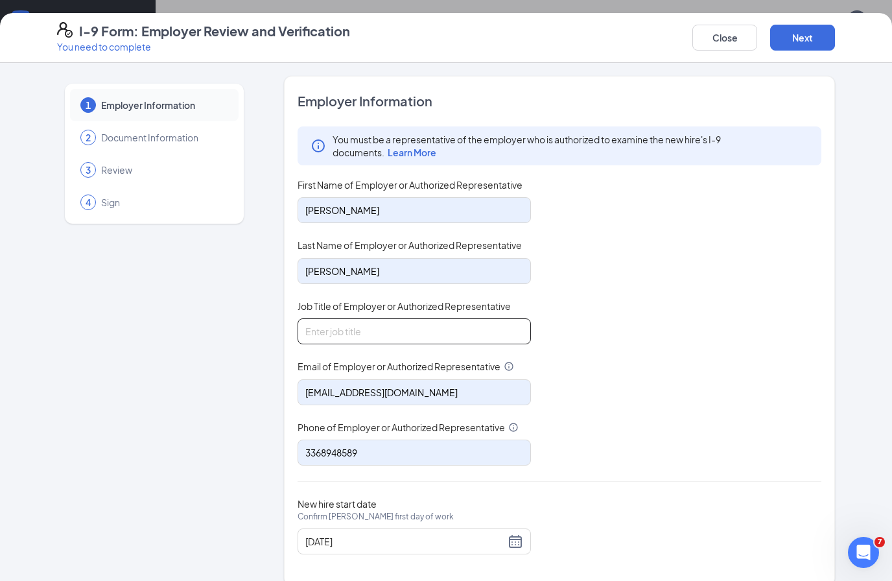
click at [404, 326] on input "Job Title of Employer or Authorized Representative" at bounding box center [413, 331] width 233 height 26
type input "Area Director"
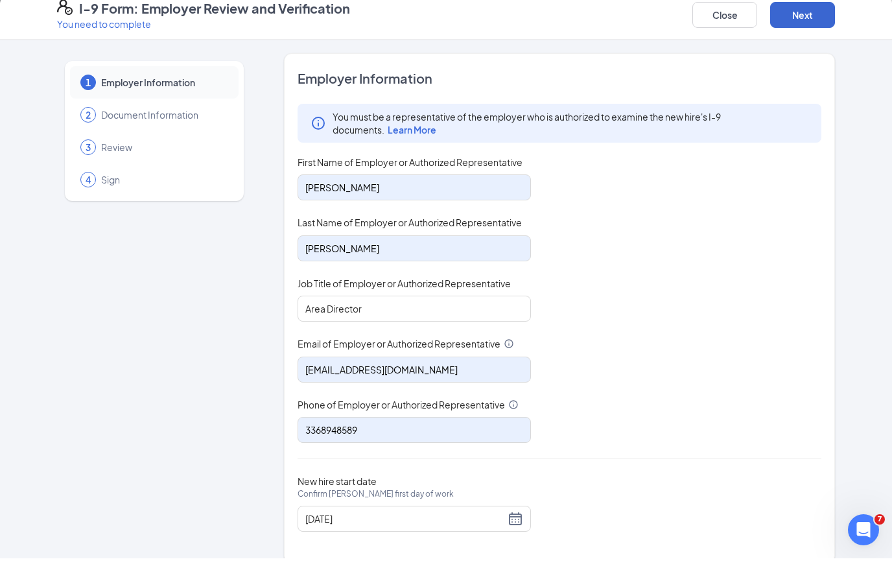
click at [793, 25] on button "Next" at bounding box center [802, 38] width 65 height 26
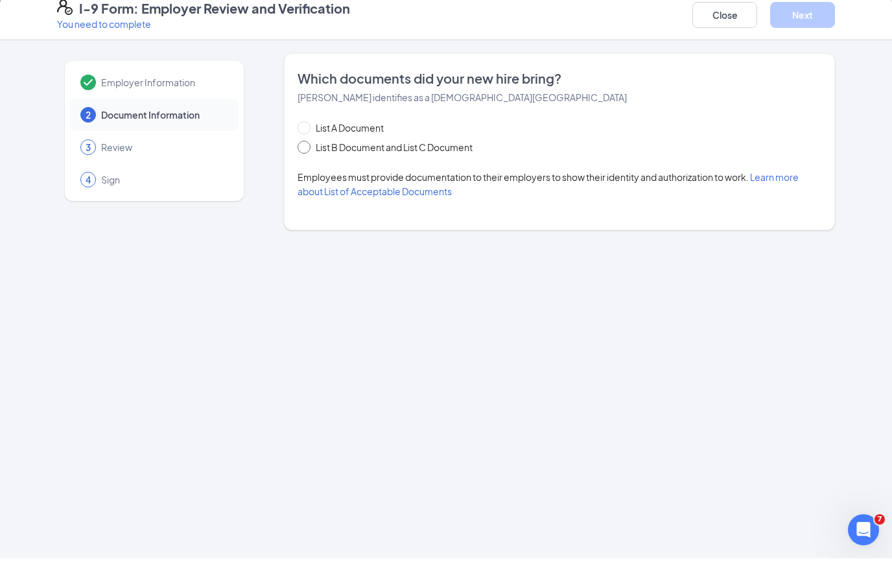
click at [388, 163] on span "List B Document and List C Document" at bounding box center [393, 170] width 167 height 14
click at [307, 163] on input "List B Document and List C Document" at bounding box center [301, 167] width 9 height 9
radio input "true"
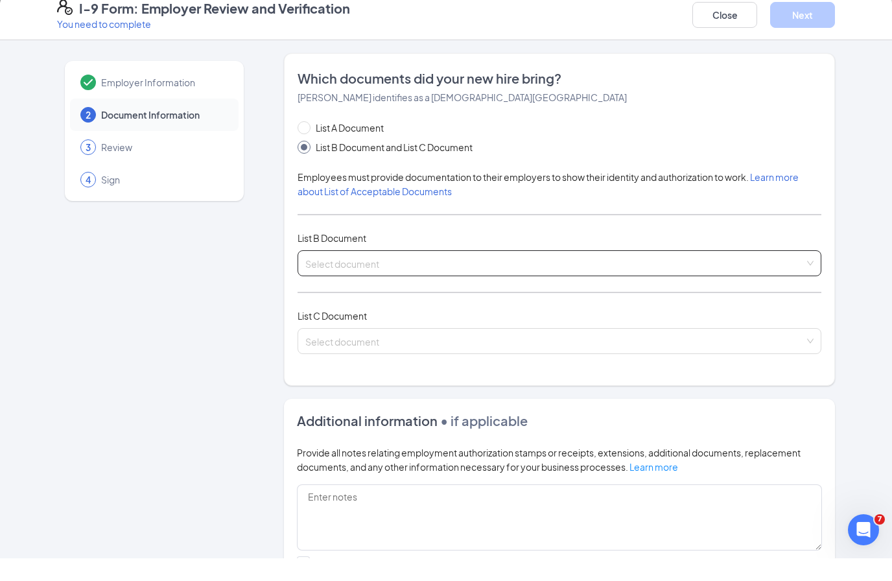
click at [415, 273] on input "search" at bounding box center [554, 282] width 499 height 19
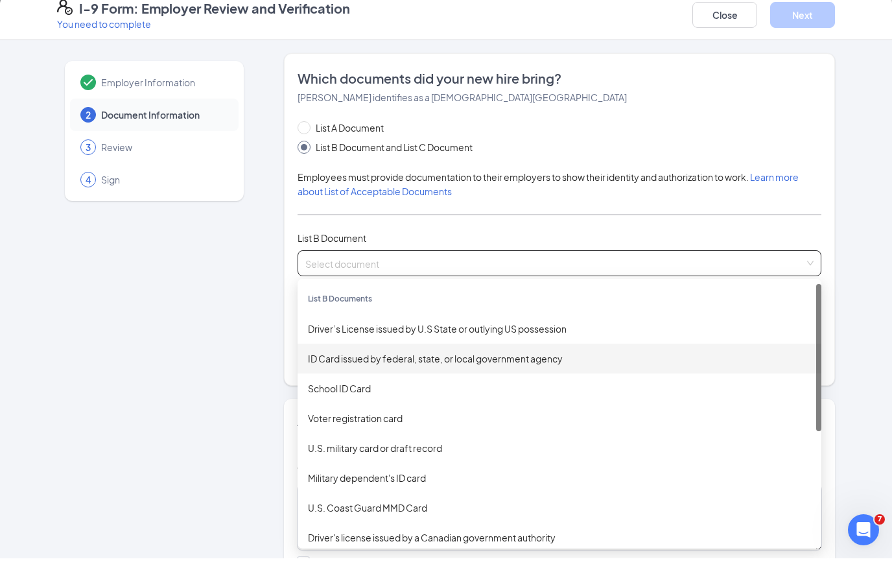
click at [464, 374] on div "ID Card issued by federal, state, or local government agency" at bounding box center [559, 381] width 503 height 14
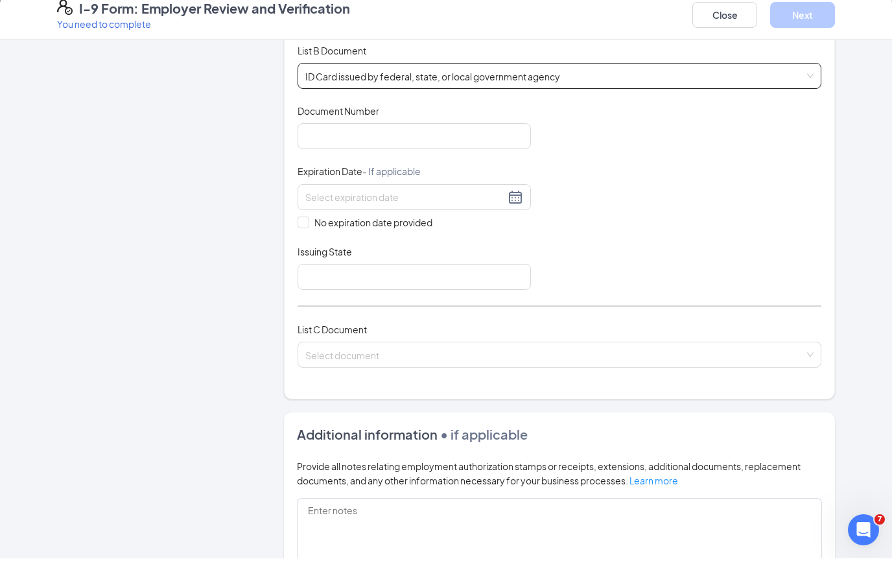
scroll to position [227, 0]
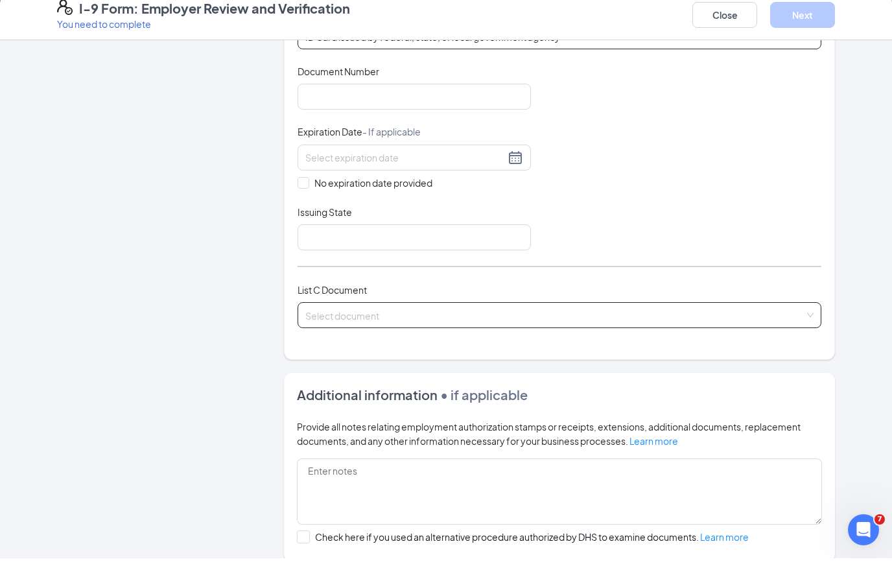
click at [489, 325] on input "search" at bounding box center [554, 334] width 499 height 19
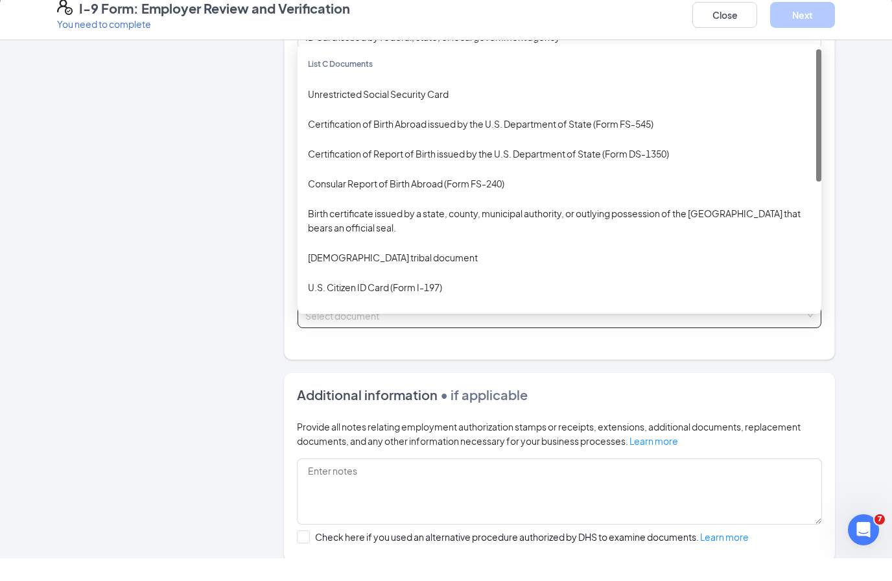
click at [404, 110] on div "Unrestricted Social Security Card" at bounding box center [559, 117] width 503 height 14
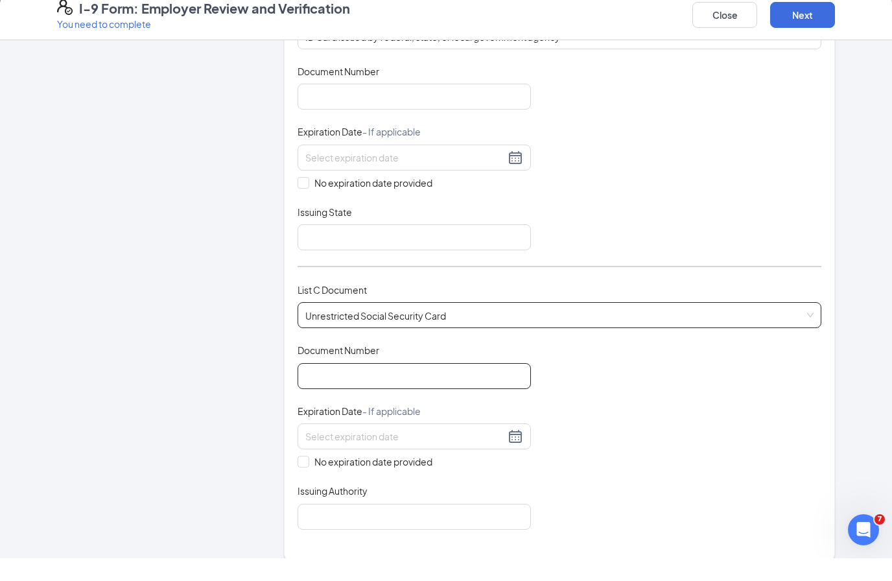
click at [430, 386] on input "Document Number" at bounding box center [413, 399] width 233 height 26
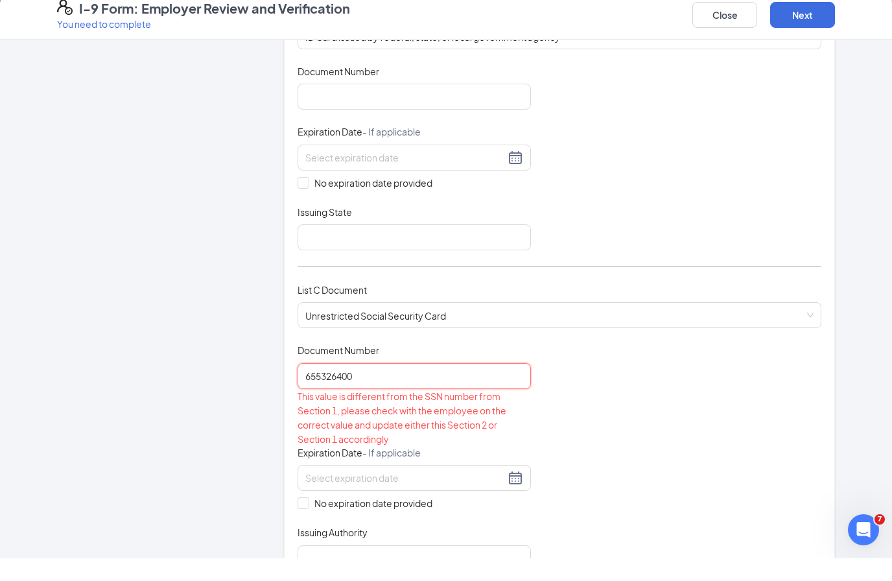
type input "655326400"
click at [593, 241] on div "Document Title ID Card issued by federal, state, or local government agency Doc…" at bounding box center [559, 179] width 524 height 185
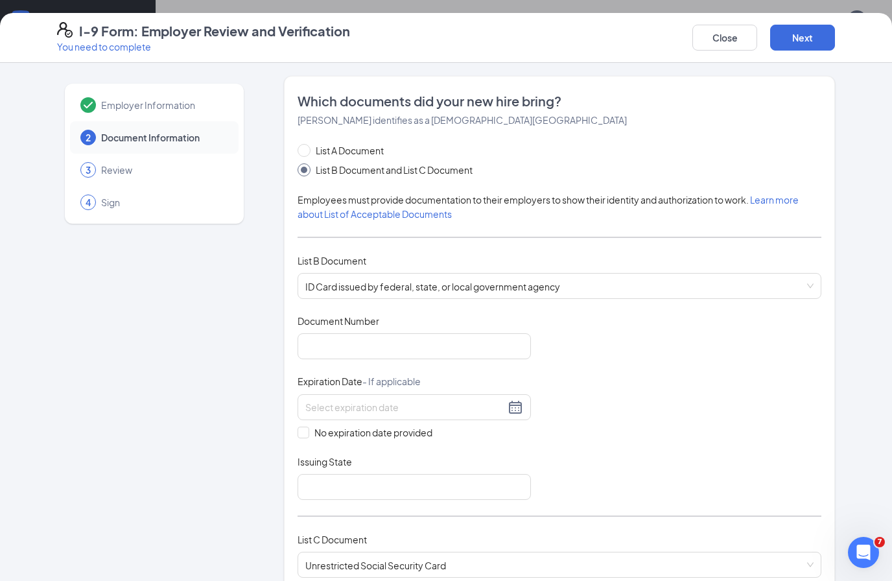
scroll to position [0, 0]
click at [715, 45] on button "Close" at bounding box center [724, 38] width 65 height 26
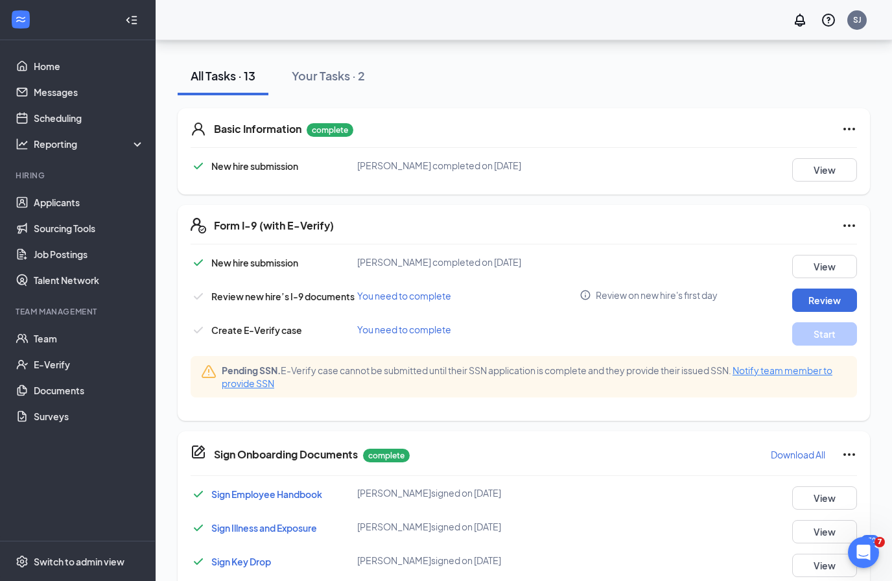
scroll to position [295, 0]
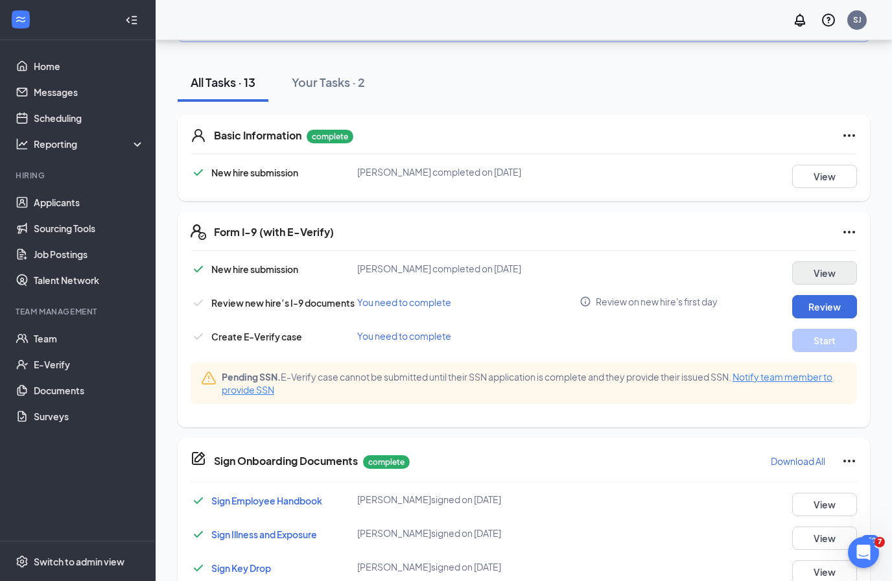
click at [826, 262] on button "View" at bounding box center [824, 272] width 65 height 23
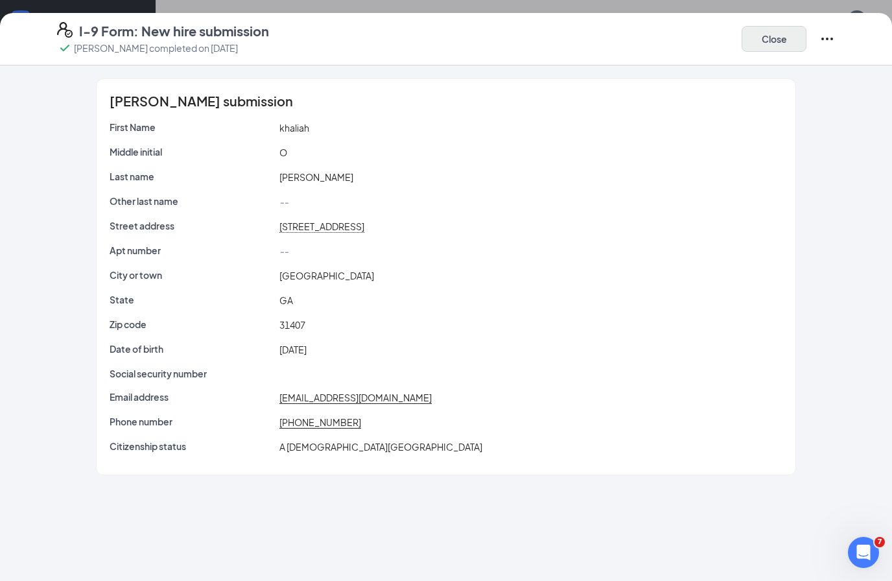
click at [771, 47] on button "Close" at bounding box center [773, 39] width 65 height 26
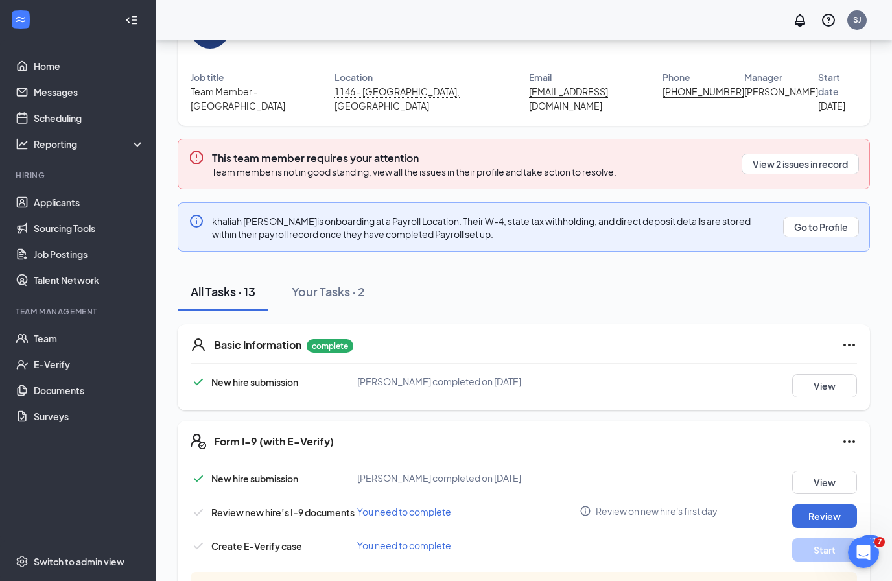
scroll to position [101, 0]
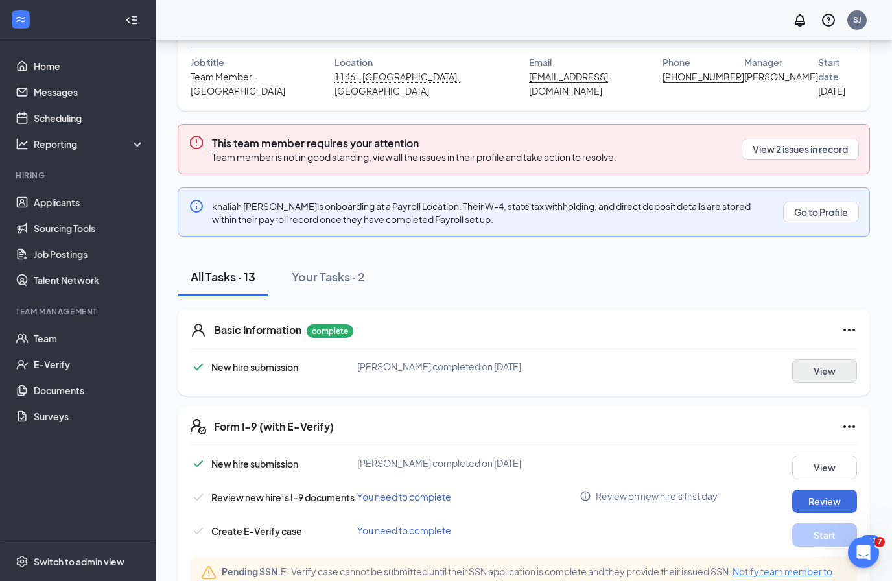
click at [834, 359] on button "View" at bounding box center [824, 370] width 65 height 23
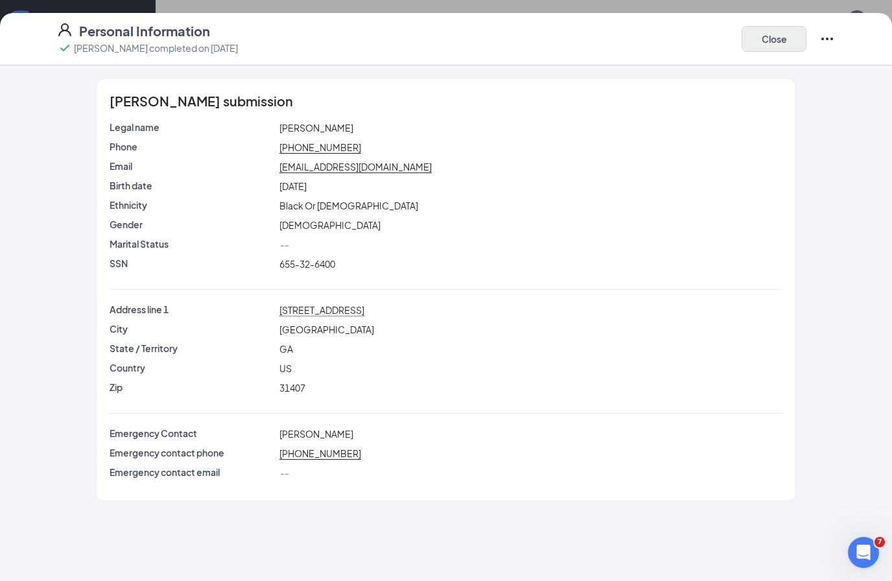
click at [786, 40] on button "Close" at bounding box center [773, 39] width 65 height 26
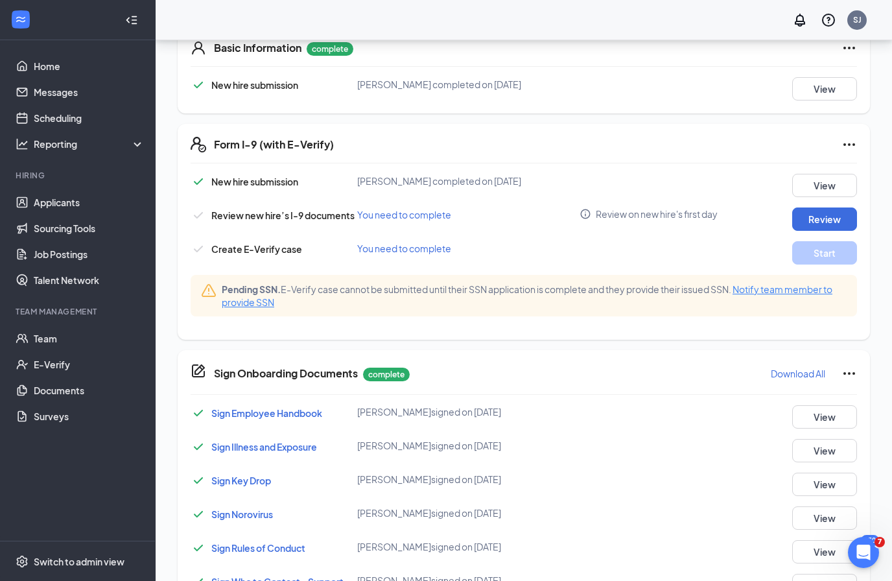
scroll to position [371, 0]
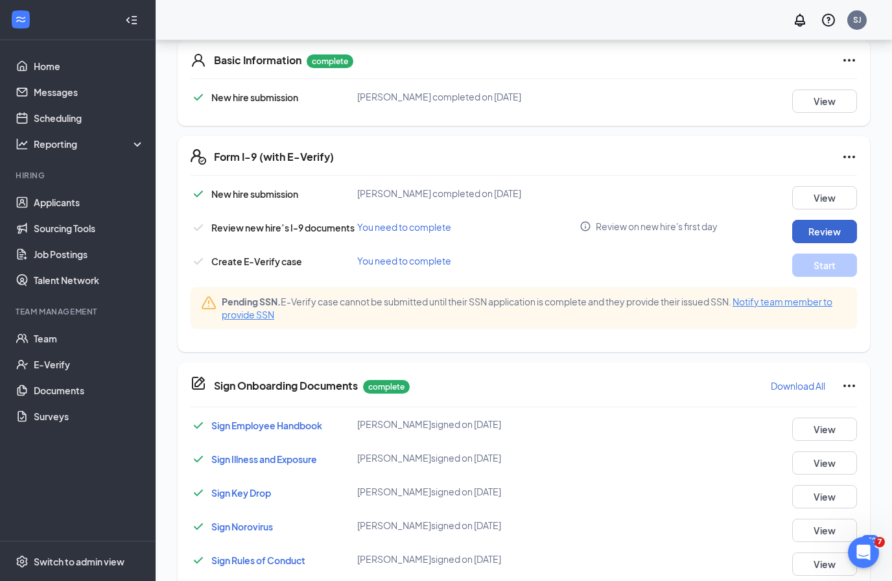
click at [837, 220] on button "Review" at bounding box center [824, 231] width 65 height 23
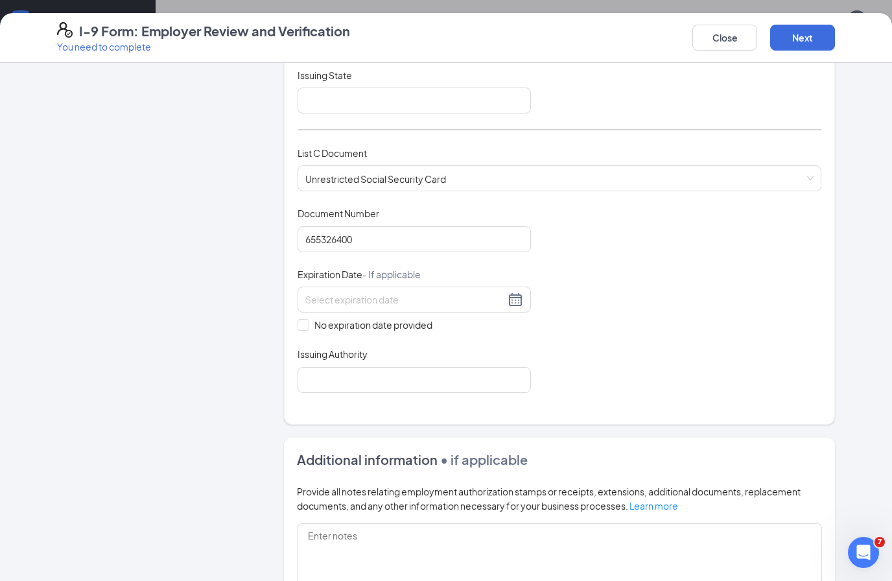
scroll to position [379, 0]
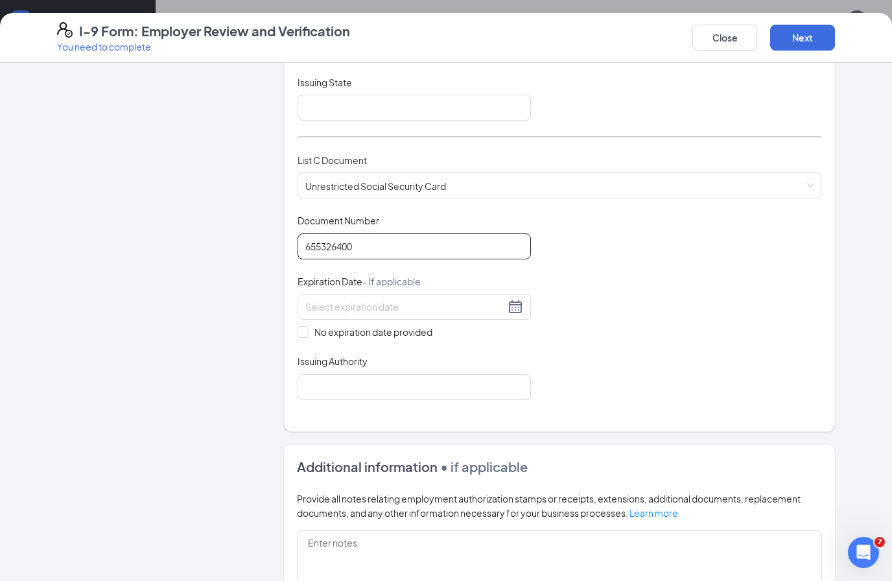
click at [411, 242] on input "655326400" at bounding box center [413, 246] width 233 height 26
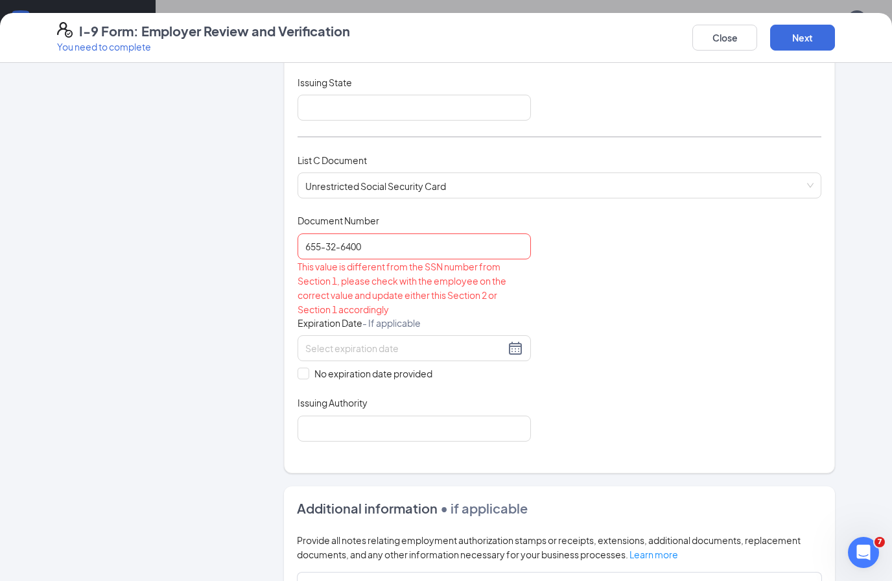
click at [586, 292] on div "Document Title Unrestricted Social Security Card Document Number 655-32-6400 Th…" at bounding box center [559, 327] width 524 height 227
click at [441, 174] on span "Unrestricted Social Security Card" at bounding box center [559, 185] width 508 height 25
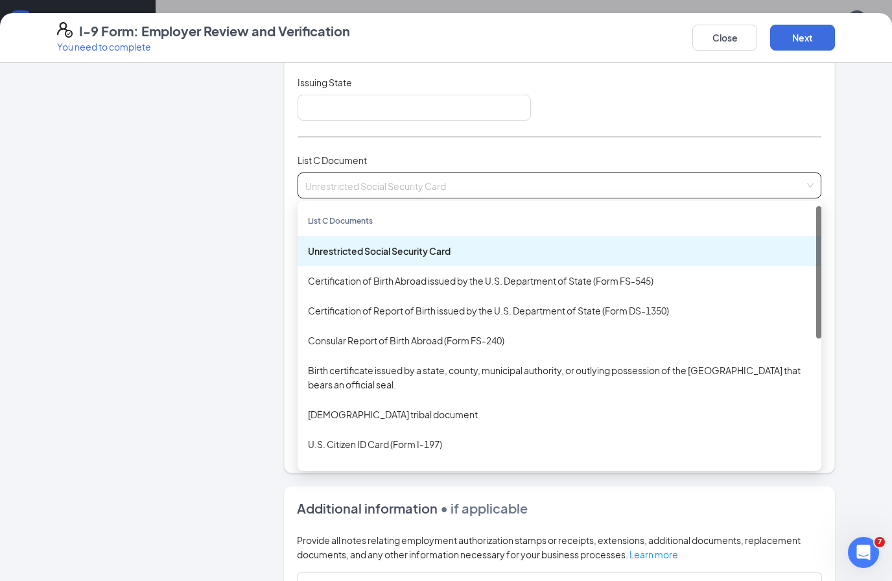
click at [231, 449] on div "Employer Information 2 Document Information 3 Review 4 Sign" at bounding box center [154, 247] width 194 height 1101
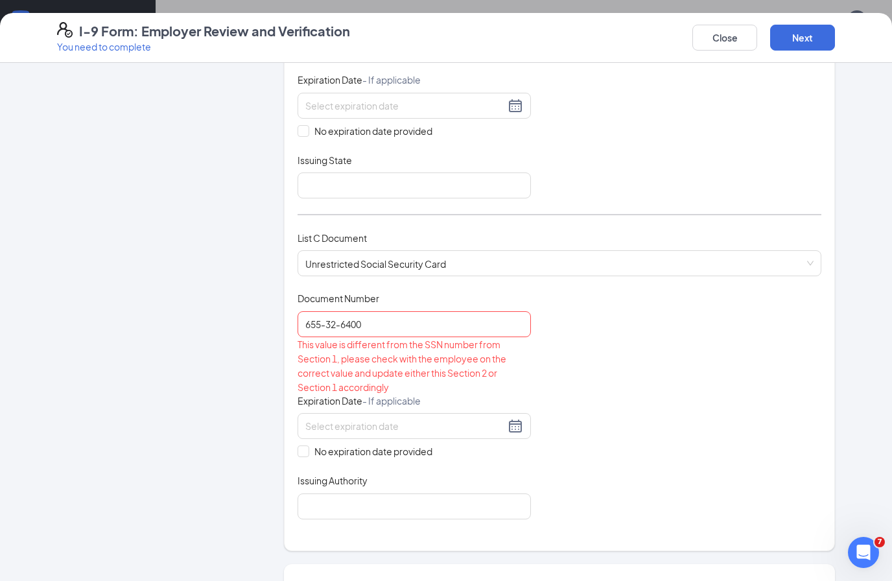
scroll to position [302, 0]
click at [425, 314] on input "655-32-6400" at bounding box center [413, 323] width 233 height 26
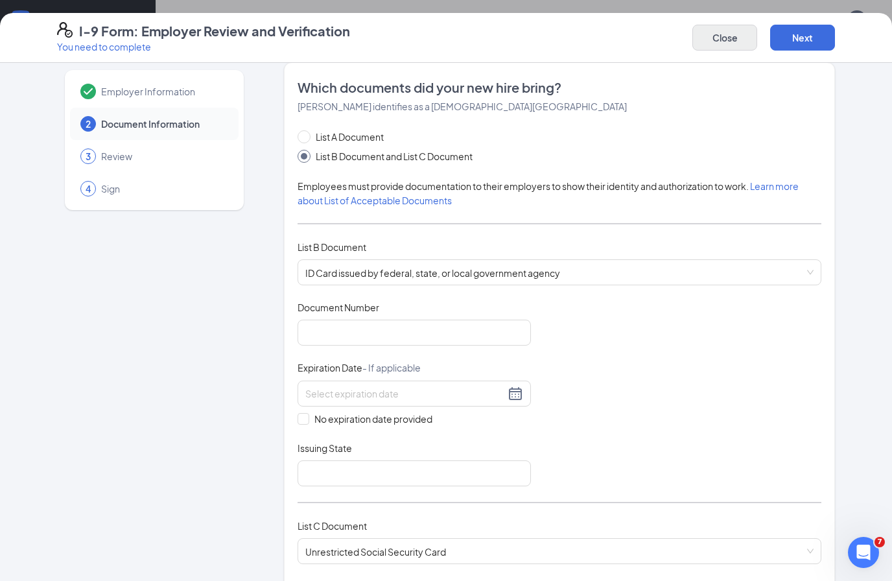
type input "655326400"
click at [719, 37] on button "Close" at bounding box center [724, 38] width 65 height 26
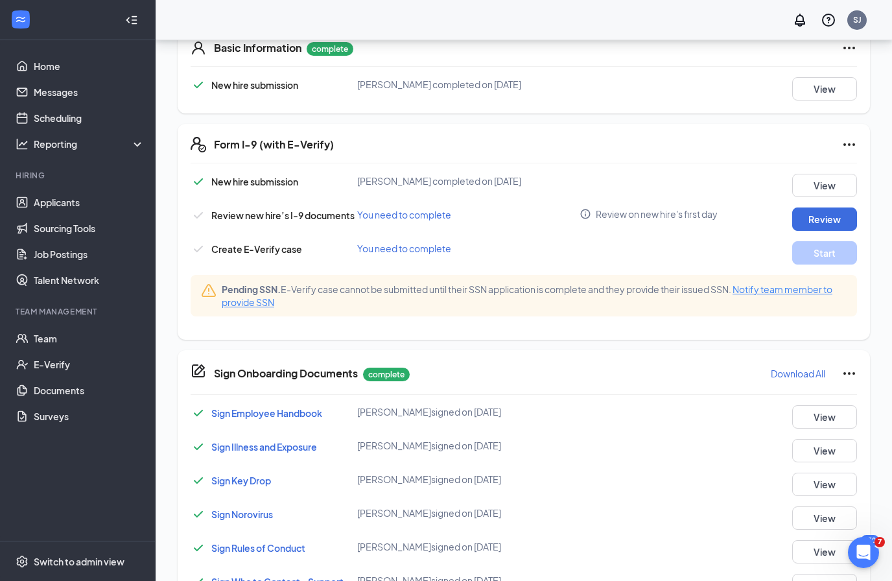
scroll to position [375, 0]
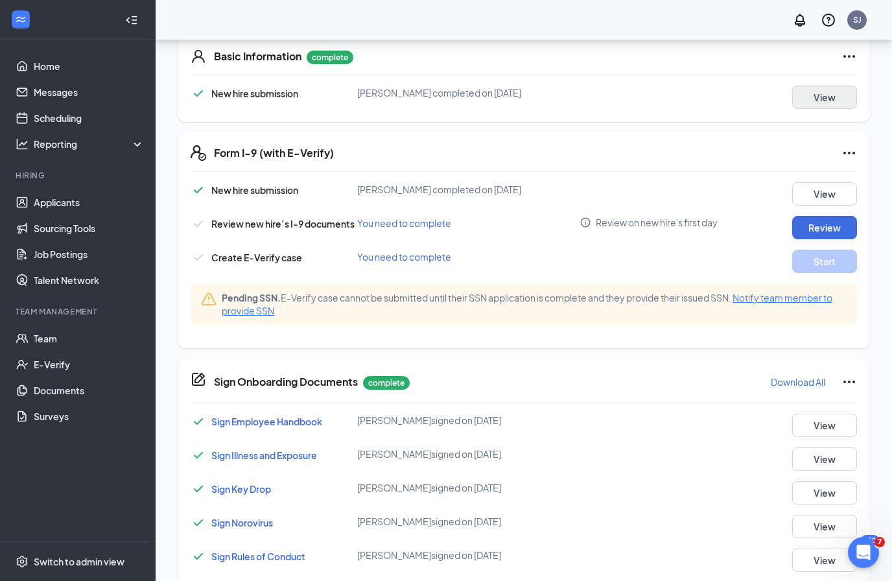
click at [828, 89] on button "View" at bounding box center [824, 97] width 65 height 23
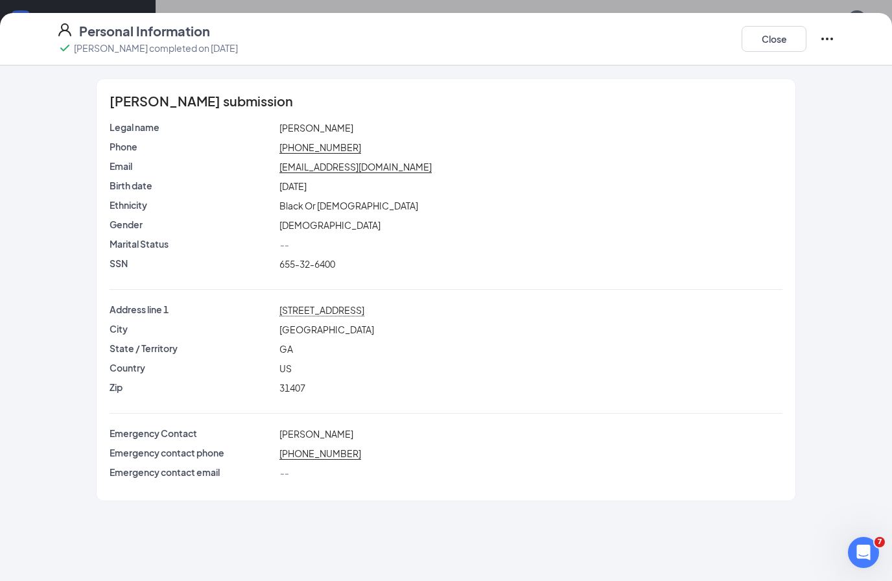
click at [319, 268] on span "655-32-6400" at bounding box center [307, 264] width 56 height 12
click at [325, 270] on div "655-32-6400" at bounding box center [531, 264] width 509 height 14
click at [335, 259] on span "655-32-6400" at bounding box center [307, 264] width 56 height 12
copy div "655-32-6400"
click at [772, 41] on button "Close" at bounding box center [773, 39] width 65 height 26
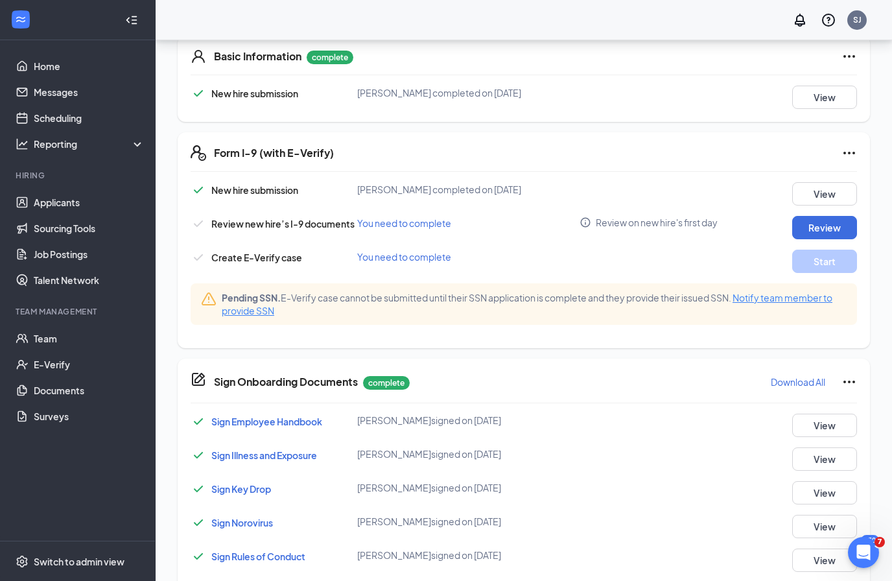
scroll to position [383, 0]
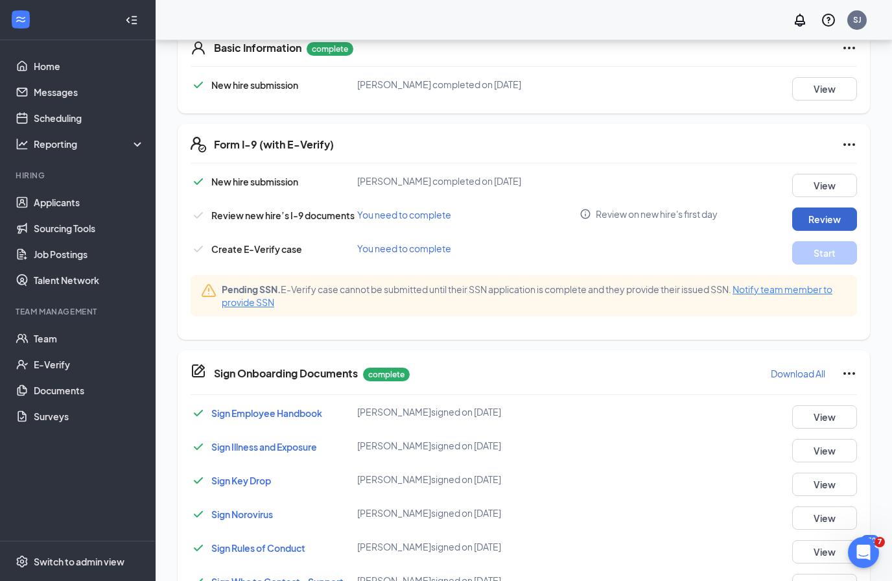
click at [848, 207] on button "Review" at bounding box center [824, 218] width 65 height 23
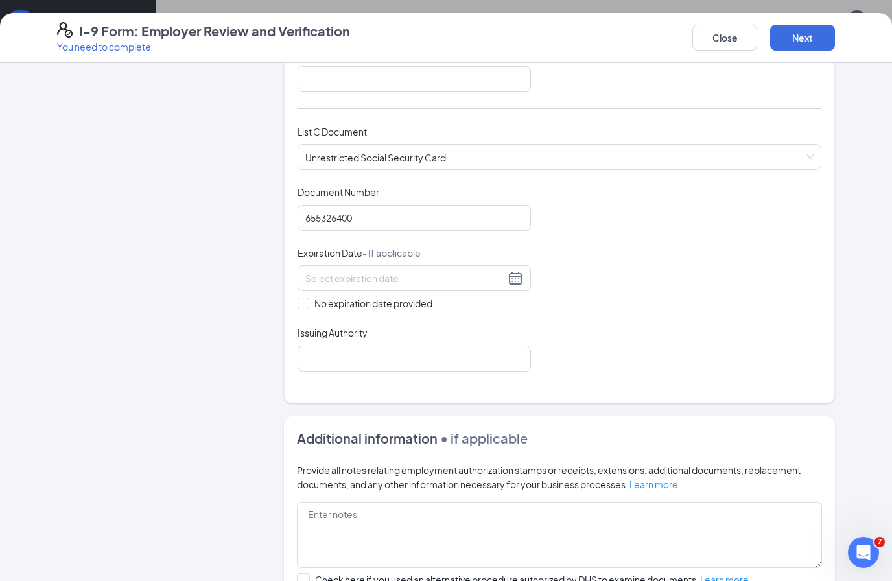
scroll to position [410, 0]
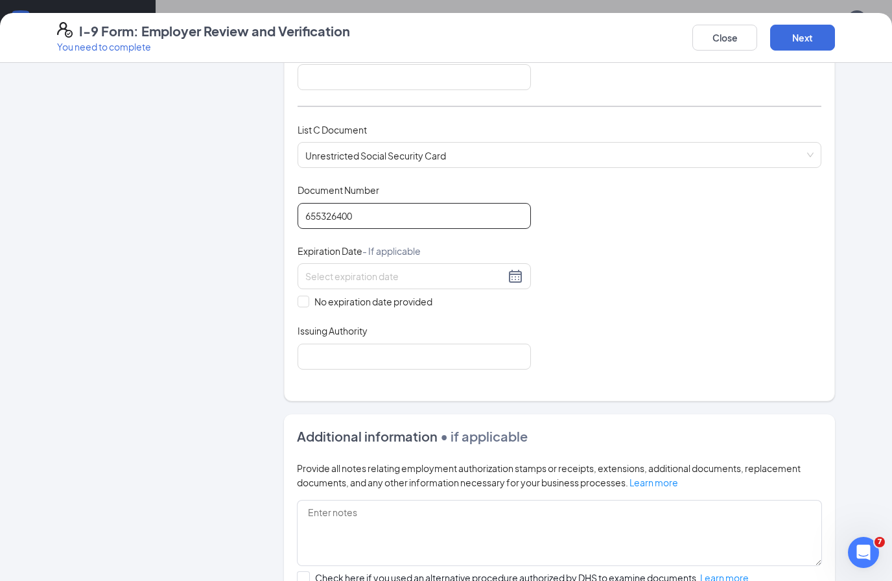
click at [464, 205] on input "655326400" at bounding box center [413, 216] width 233 height 26
click at [444, 215] on input "655326400" at bounding box center [413, 216] width 233 height 26
click at [444, 214] on input "655326400" at bounding box center [413, 216] width 233 height 26
paste input "655-32-"
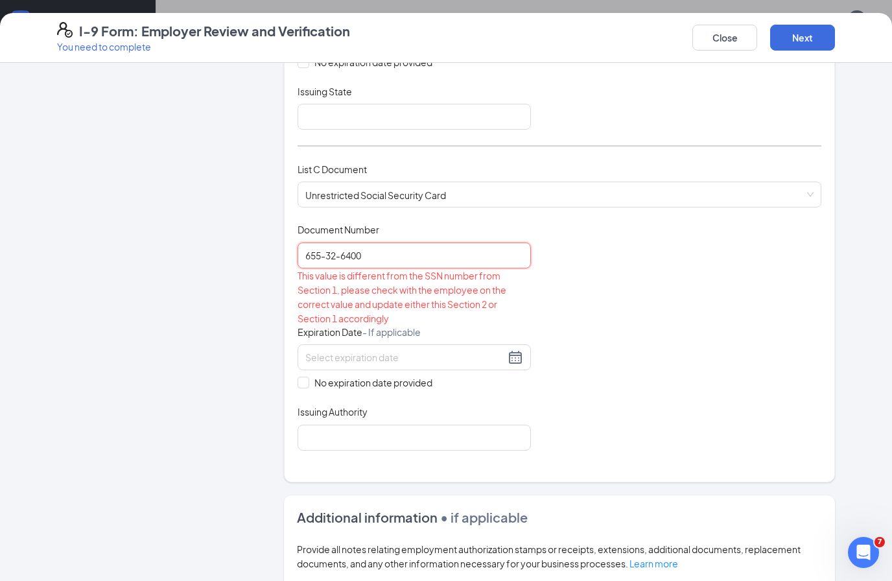
scroll to position [369, 0]
type input "655-32-6400"
click at [487, 215] on div "List C Document Unrestricted Social Security Card" at bounding box center [559, 193] width 524 height 61
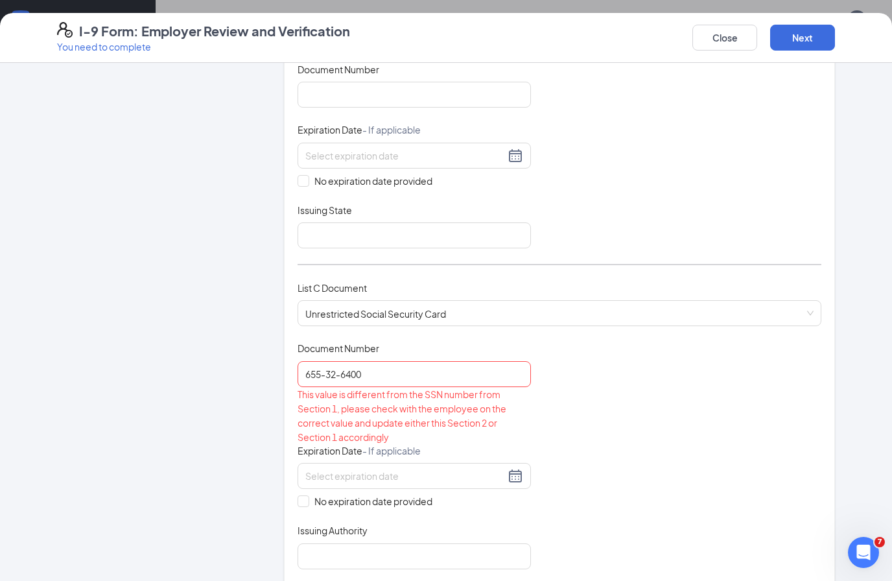
scroll to position [249, 0]
click at [410, 504] on span "No expiration date provided" at bounding box center [373, 503] width 128 height 14
click at [307, 504] on input "No expiration date provided" at bounding box center [301, 501] width 9 height 9
checkbox input "true"
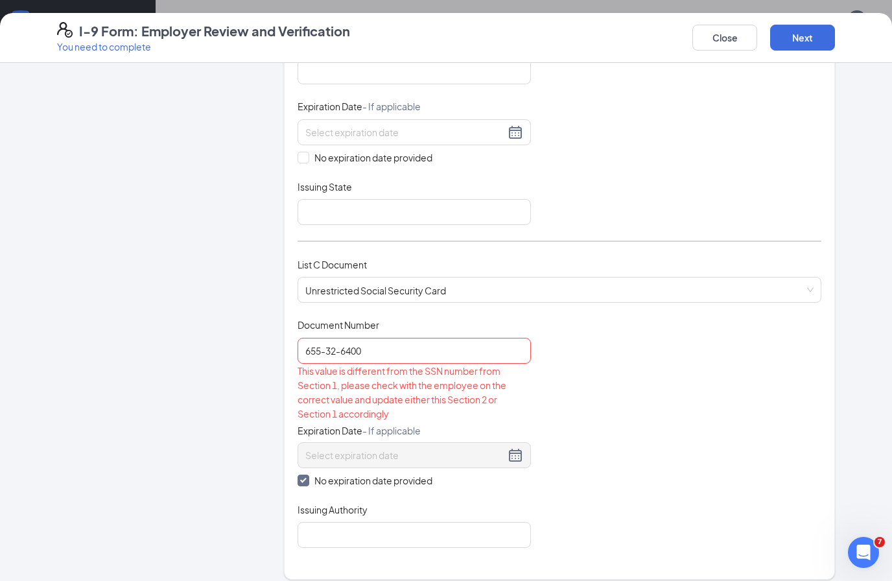
scroll to position [279, 0]
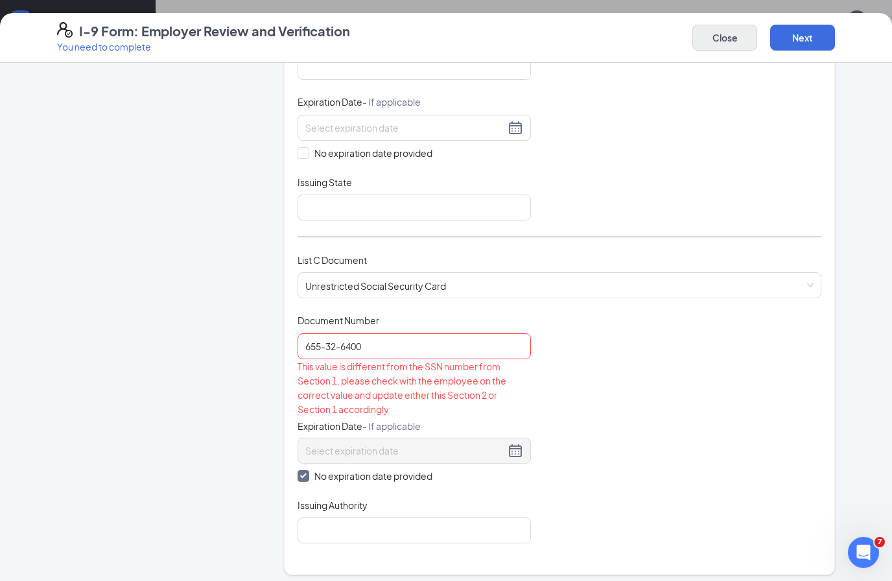
click at [736, 36] on button "Close" at bounding box center [724, 38] width 65 height 26
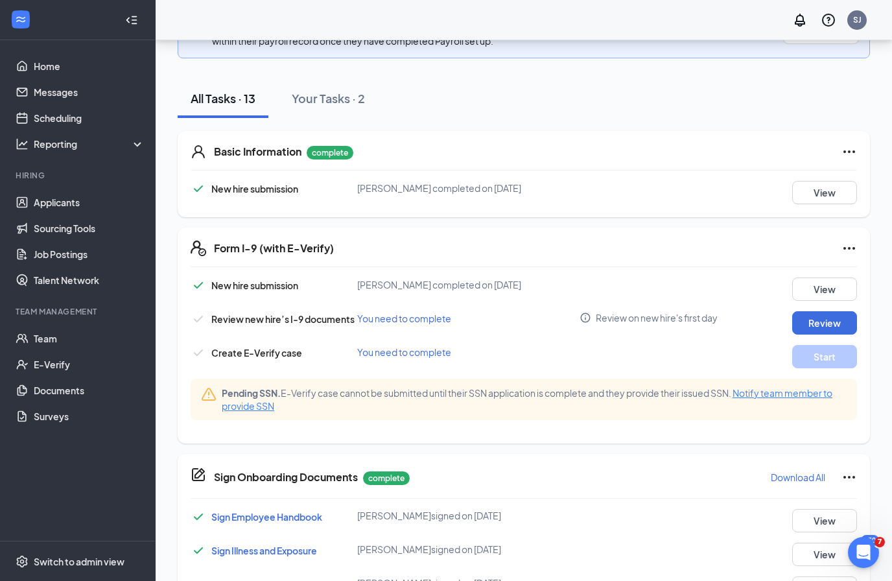
click at [844, 144] on icon "Ellipses" at bounding box center [849, 152] width 16 height 16
click at [745, 192] on div "Basic Information complete New hire submission [PERSON_NAME] completed on [DATE…" at bounding box center [524, 174] width 692 height 86
click at [823, 184] on button "View" at bounding box center [824, 192] width 65 height 23
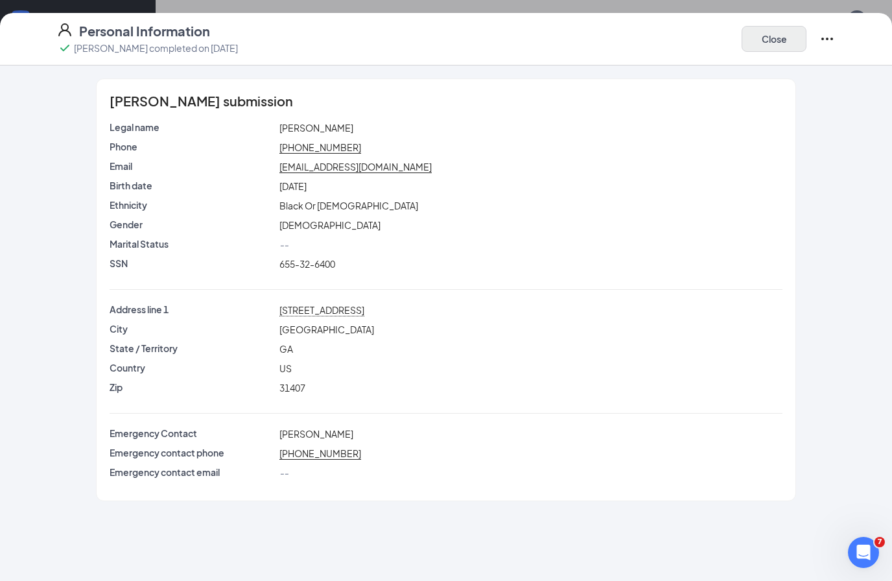
click at [787, 42] on button "Close" at bounding box center [773, 39] width 65 height 26
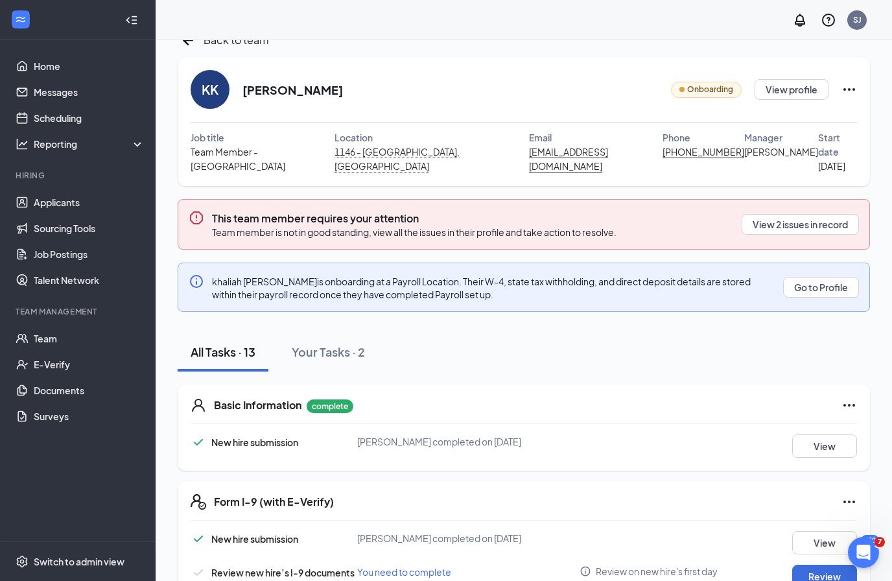
scroll to position [0, 0]
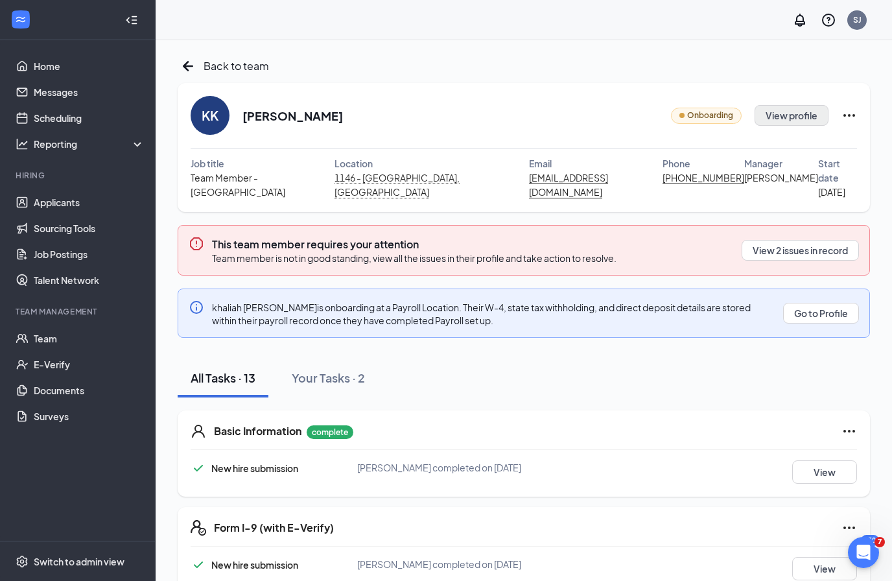
click at [800, 120] on button "View profile" at bounding box center [791, 115] width 74 height 21
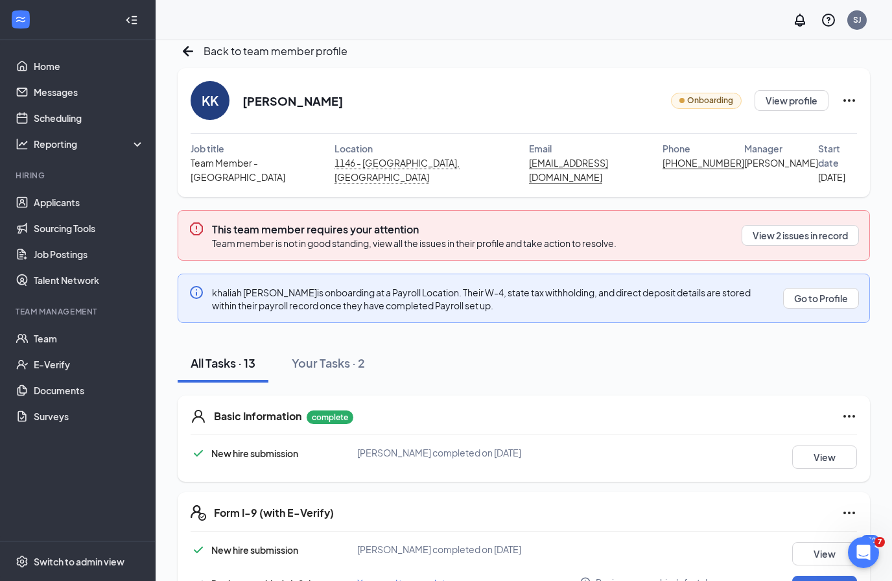
scroll to position [20, 0]
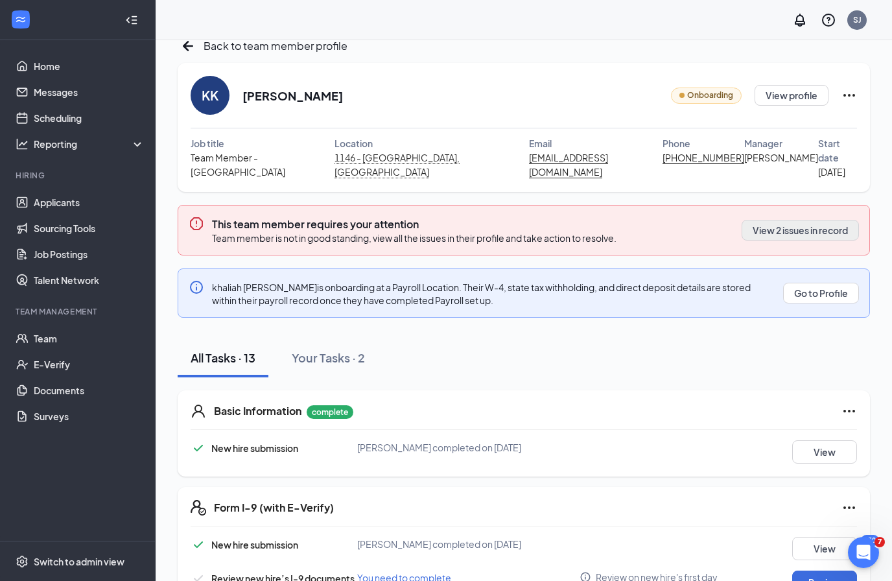
click at [829, 220] on button "View 2 issues in record" at bounding box center [799, 230] width 117 height 21
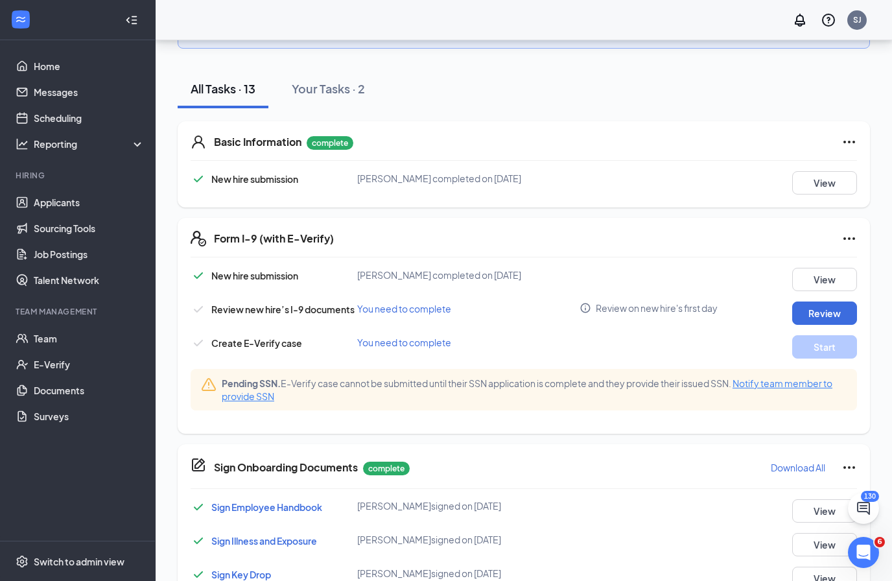
scroll to position [272, 0]
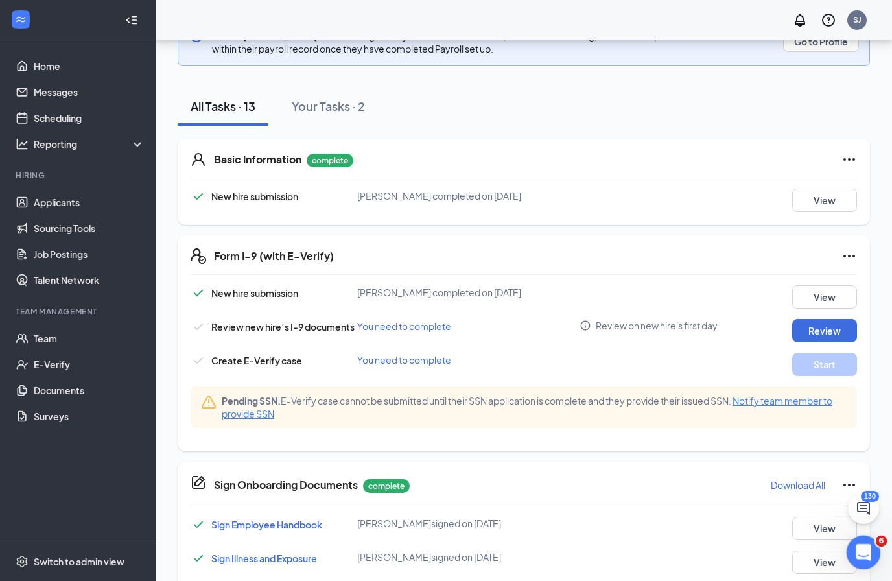
click at [866, 547] on icon "Open Intercom Messenger" at bounding box center [861, 550] width 21 height 21
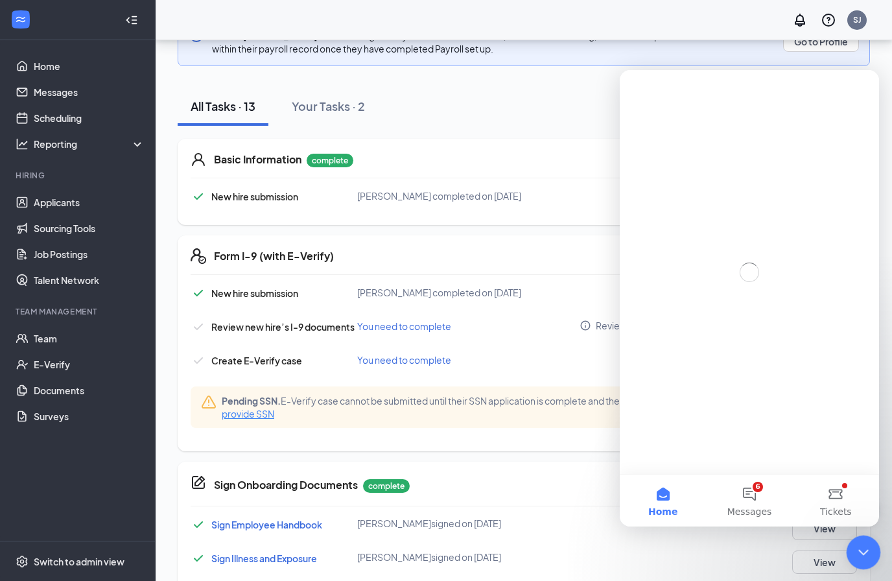
scroll to position [0, 0]
click at [767, 498] on button "6 Messages" at bounding box center [749, 500] width 86 height 52
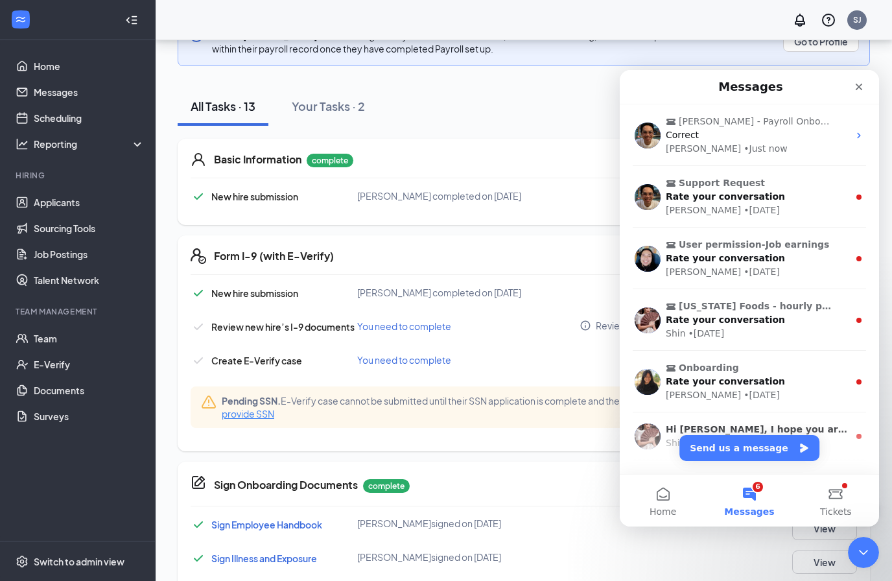
click at [809, 149] on div "Patrick • Just now" at bounding box center [757, 149] width 183 height 14
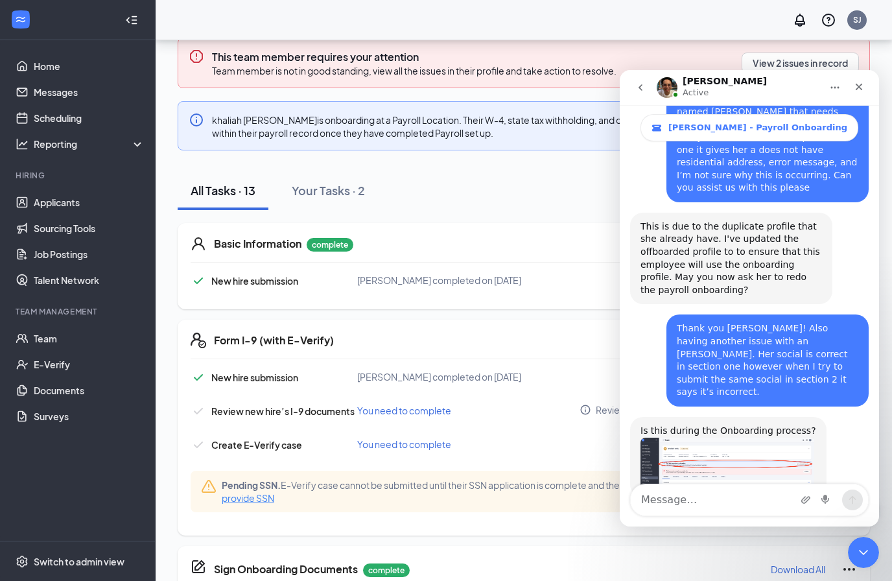
scroll to position [541, 0]
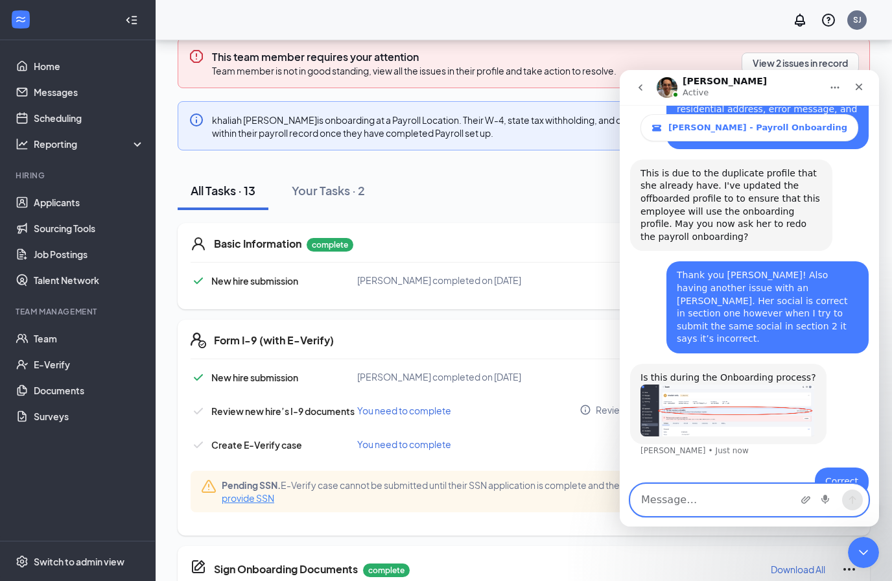
click at [678, 507] on textarea "Message…" at bounding box center [749, 499] width 237 height 31
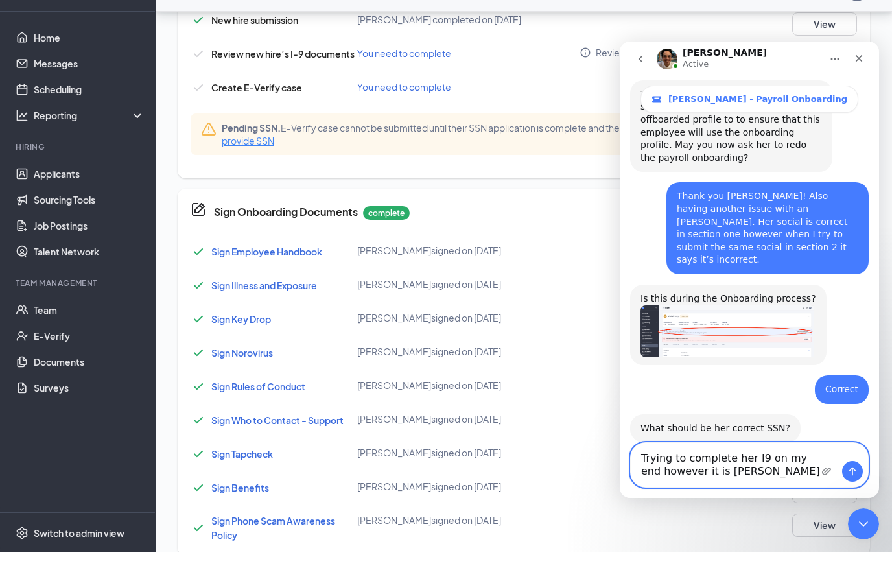
scroll to position [592, 0]
click at [744, 482] on textarea "Trying to complete her I9 on my end however it is Gi" at bounding box center [749, 465] width 237 height 44
click at [743, 482] on textarea "Trying to complete her I9 on my end however it is Gi" at bounding box center [749, 465] width 237 height 44
click at [752, 481] on textarea "Trying to complete her I9 on my end however it is Gi" at bounding box center [749, 465] width 237 height 44
click at [761, 461] on textarea "Trying to complete her I9 on my end however it is Gi" at bounding box center [749, 465] width 237 height 44
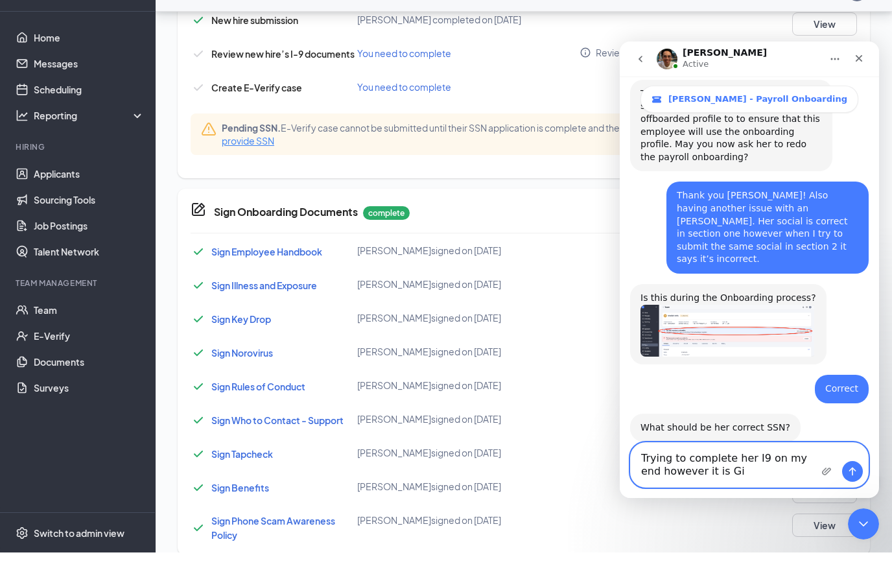
click at [761, 461] on textarea "Trying to complete her I9 on my end however it is Gi" at bounding box center [749, 465] width 237 height 44
click at [765, 466] on textarea "Trying to complete her I9 on my end however it is Gi" at bounding box center [749, 465] width 237 height 44
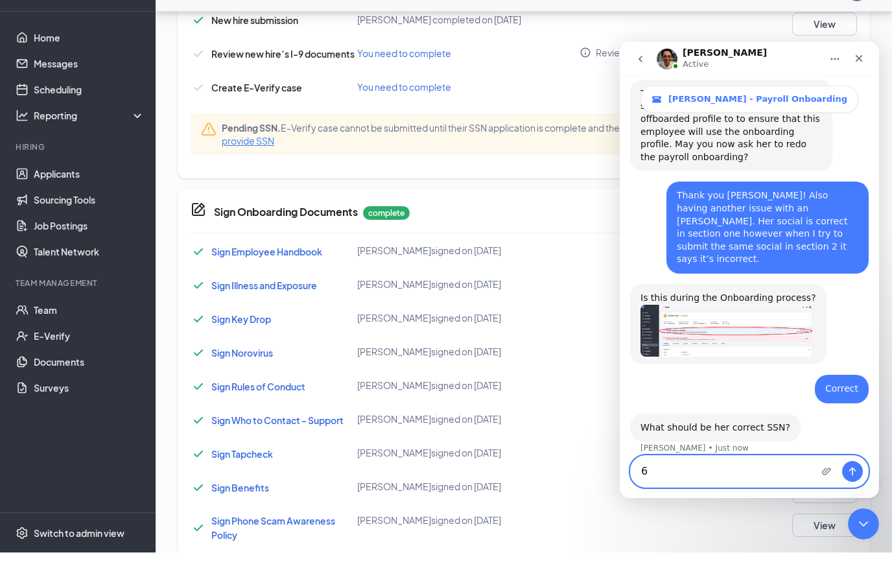
scroll to position [579, 0]
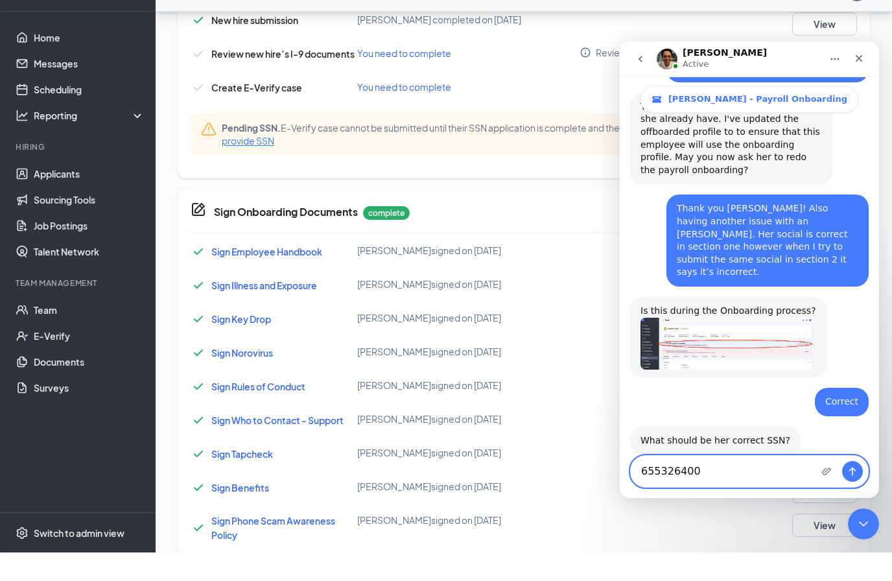
click at [664, 472] on textarea "655326400" at bounding box center [749, 471] width 237 height 31
click at [677, 471] on textarea "655-326400" at bounding box center [749, 471] width 237 height 31
type textarea "655-32-6400"
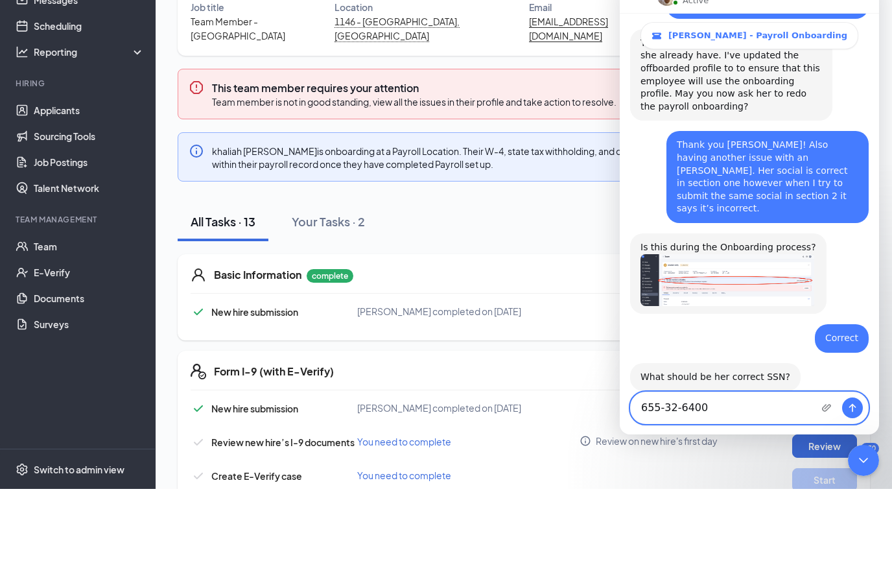
scroll to position [67, 0]
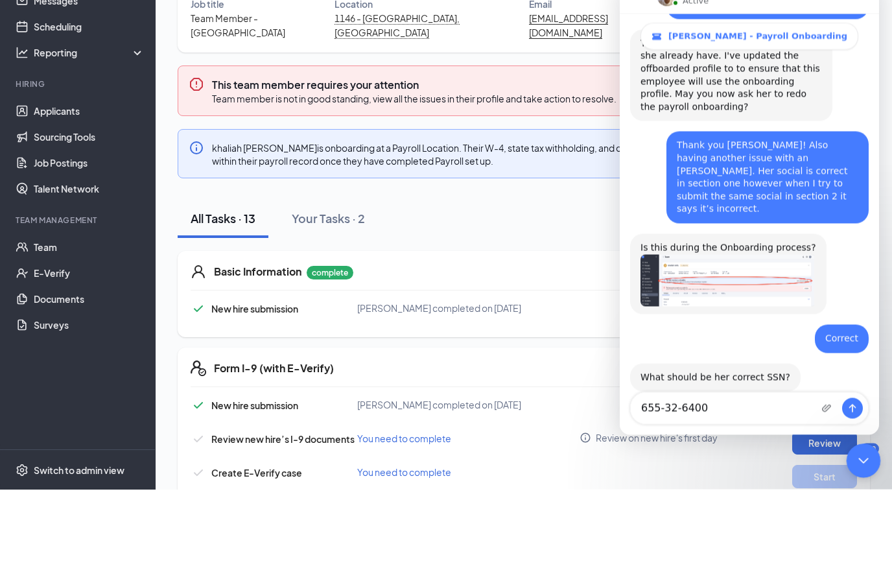
click at [861, 461] on icon "Close Intercom Messenger" at bounding box center [861, 459] width 16 height 16
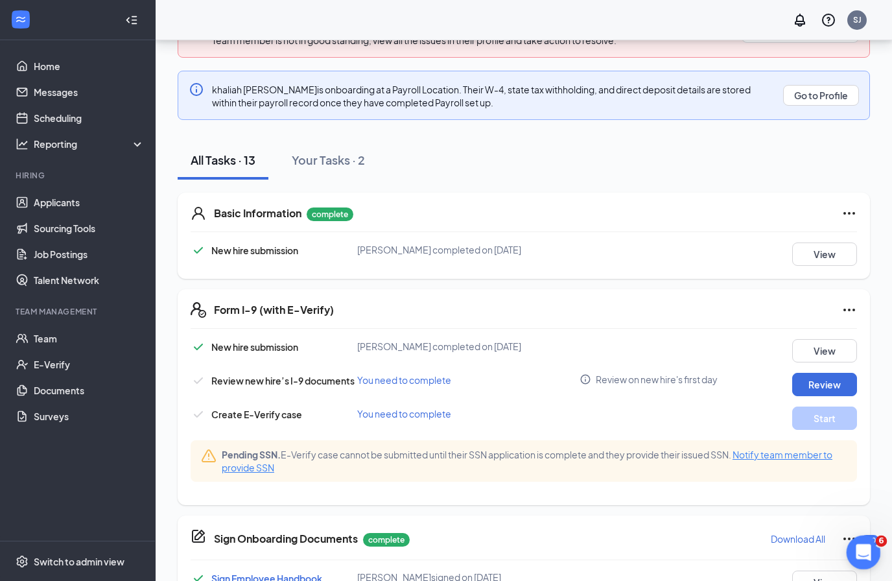
scroll to position [0, 0]
click at [820, 246] on button "View" at bounding box center [824, 253] width 65 height 23
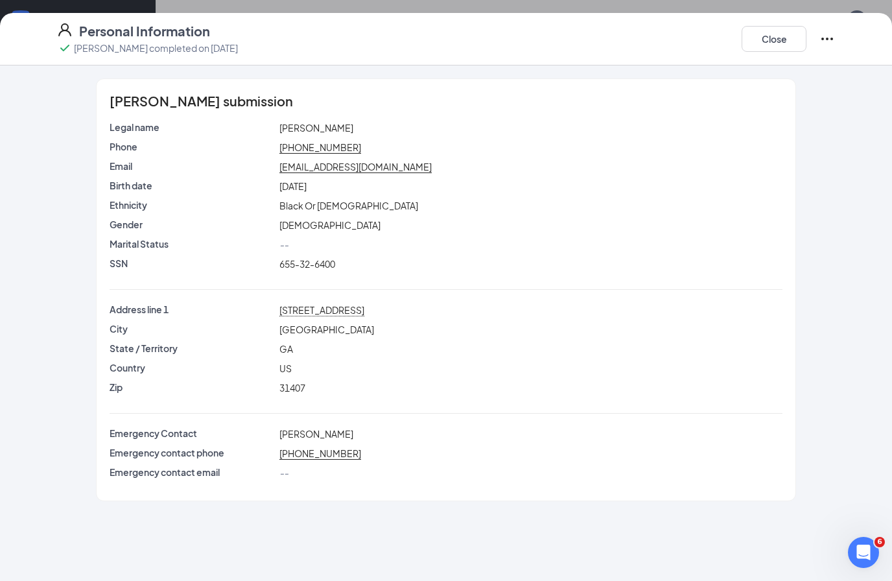
click at [822, 471] on div "khaliah kelly's submission Legal name khaliah kelly Phone (912) 346-3007 Email …" at bounding box center [445, 289] width 829 height 423
click at [867, 551] on icon "Open Intercom Messenger" at bounding box center [861, 550] width 21 height 21
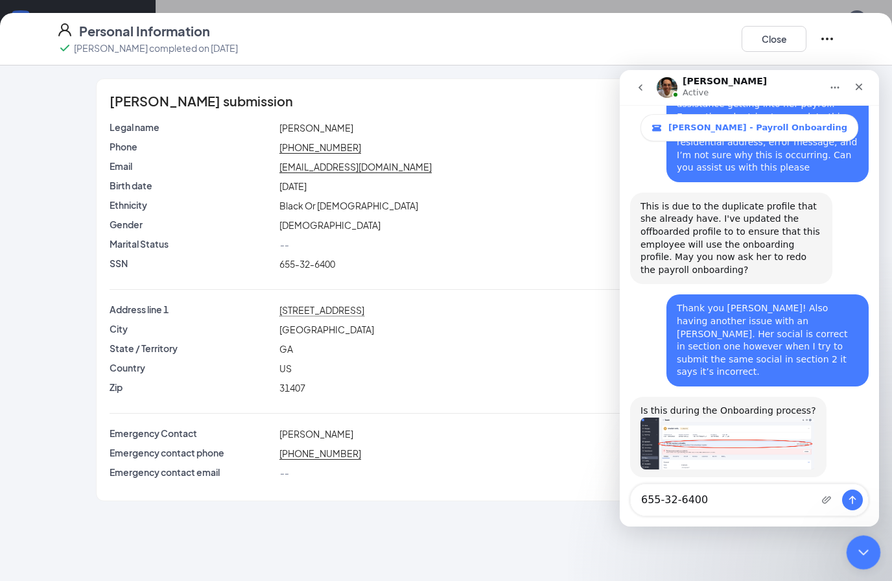
scroll to position [579, 0]
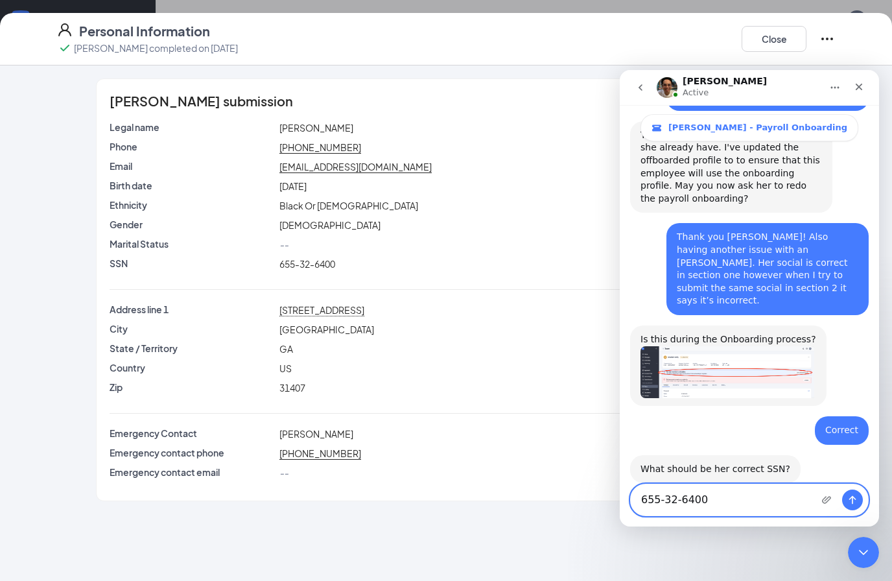
click at [741, 501] on textarea "655-32-6400" at bounding box center [749, 499] width 237 height 31
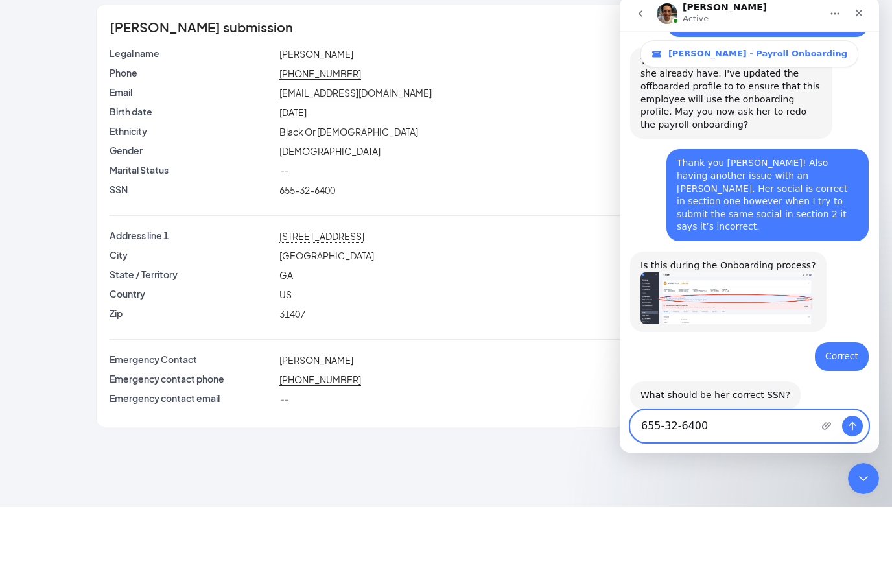
scroll to position [507, 0]
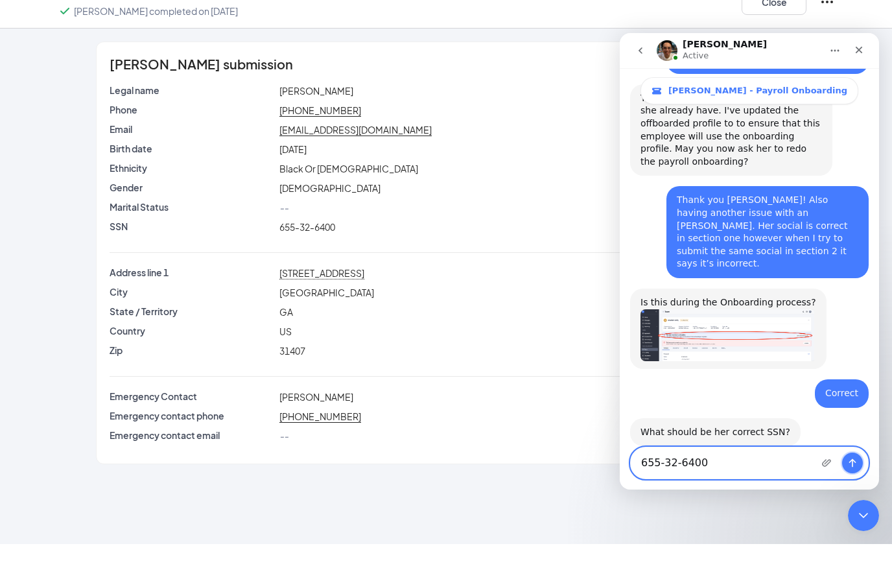
click at [858, 456] on button "Send a message…" at bounding box center [852, 462] width 21 height 21
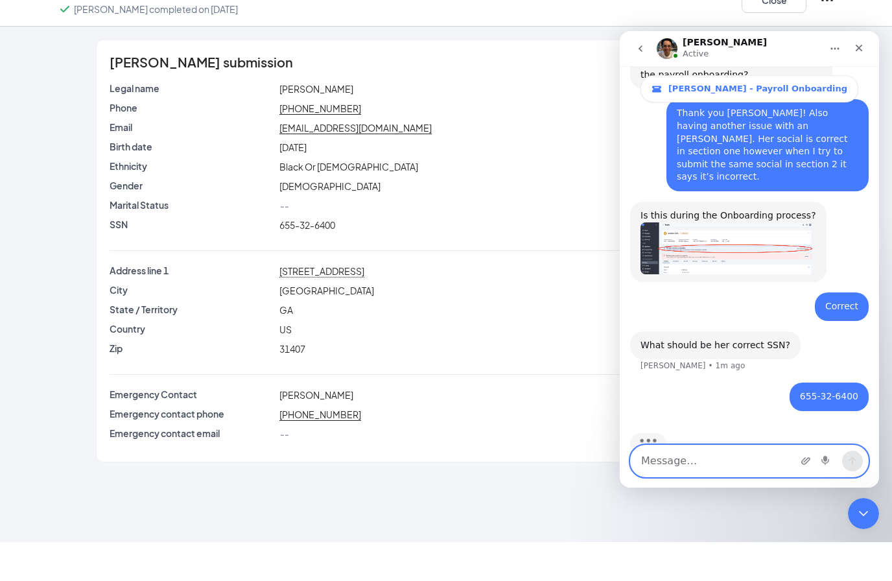
scroll to position [667, 0]
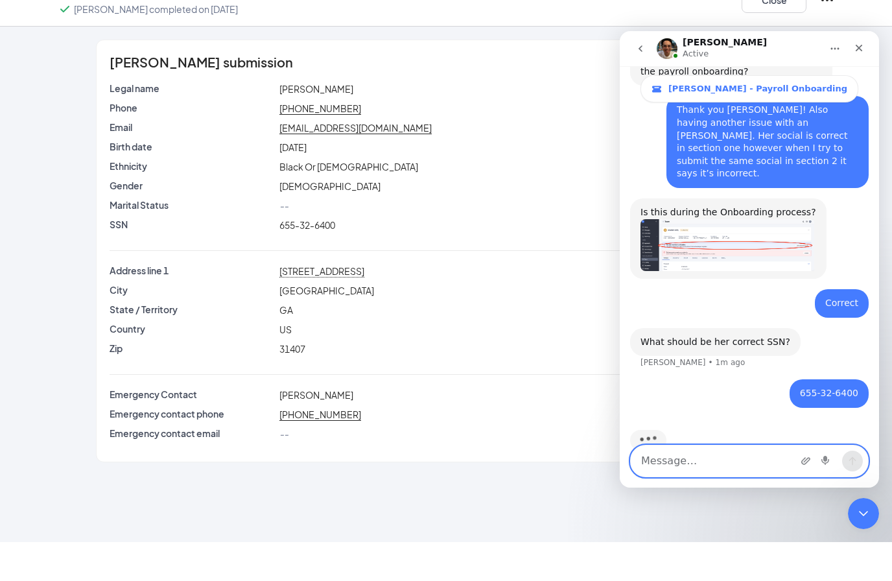
type textarea "W"
type textarea "I"
